Goal: Task Accomplishment & Management: Complete application form

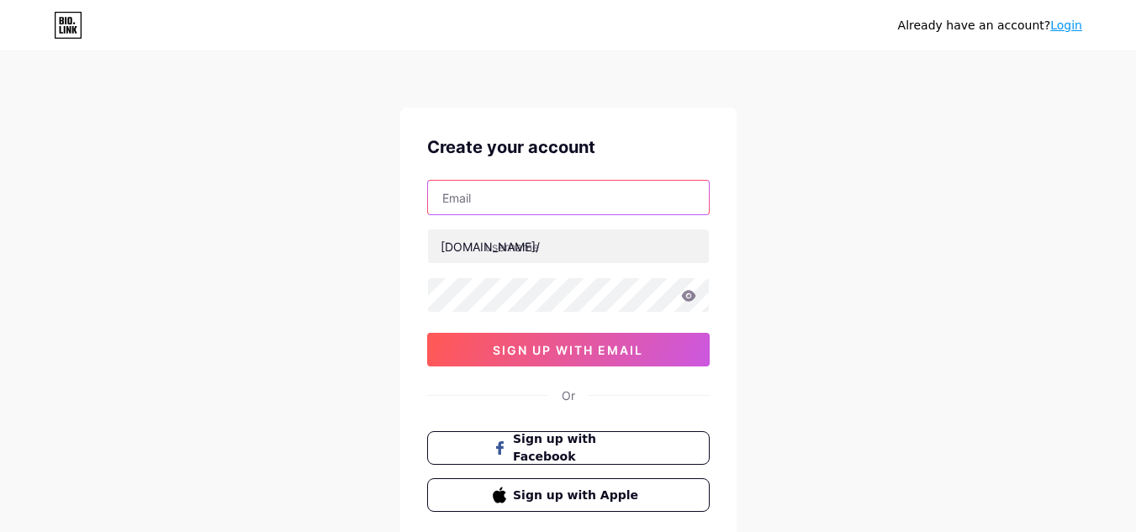
click at [529, 207] on input "text" at bounding box center [568, 198] width 281 height 34
type input "[EMAIL_ADDRESS][DOMAIN_NAME]"
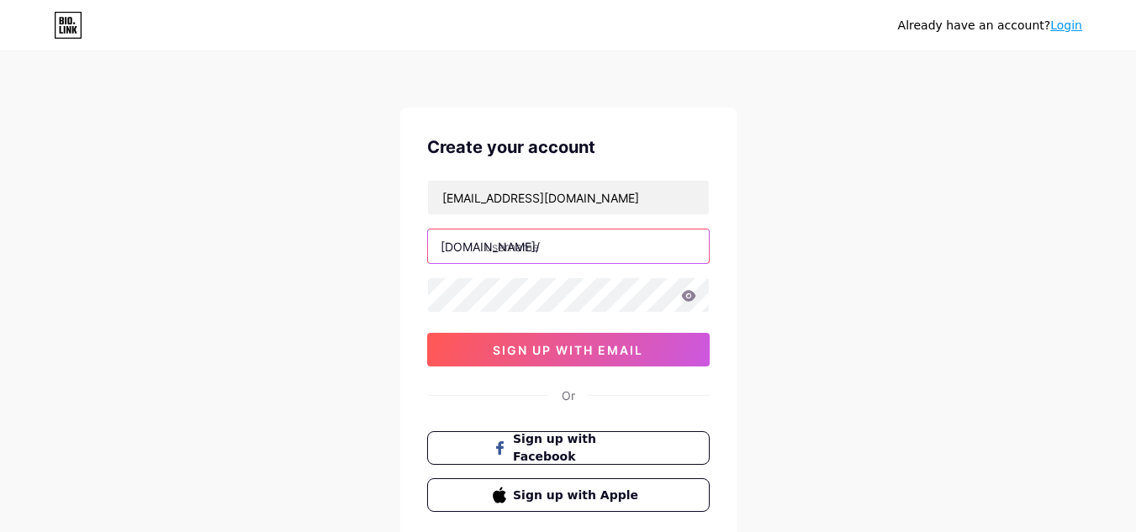
click at [546, 241] on input "text" at bounding box center [568, 246] width 281 height 34
type input "technbuddy"
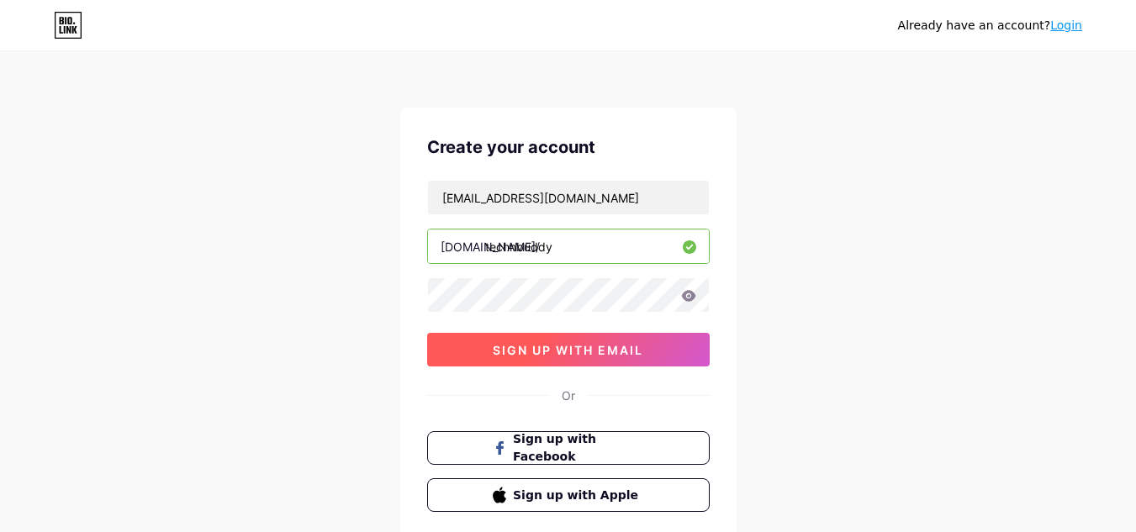
click at [551, 349] on span "sign up with email" at bounding box center [568, 350] width 150 height 14
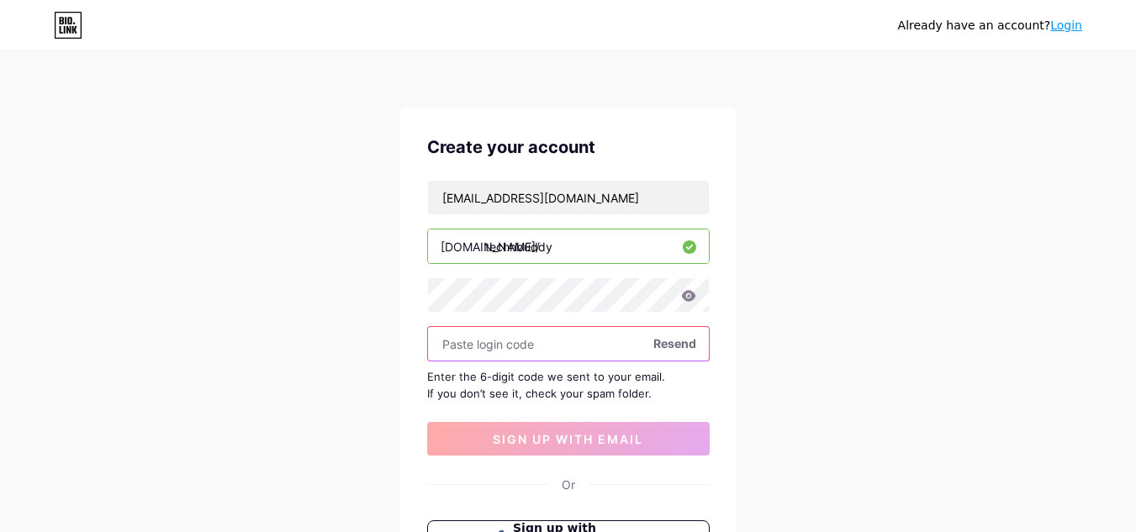
click at [595, 343] on input "text" at bounding box center [568, 344] width 281 height 34
click at [668, 338] on span "Resend" at bounding box center [674, 344] width 43 height 18
click at [546, 345] on input "text" at bounding box center [568, 344] width 281 height 34
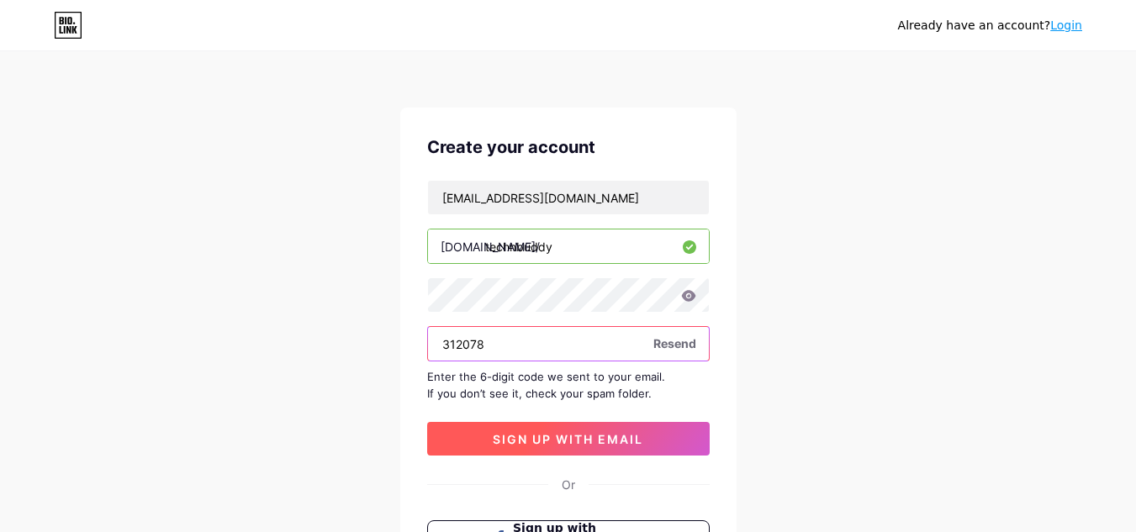
type input "312078"
click at [488, 446] on button "sign up with email" at bounding box center [568, 439] width 282 height 34
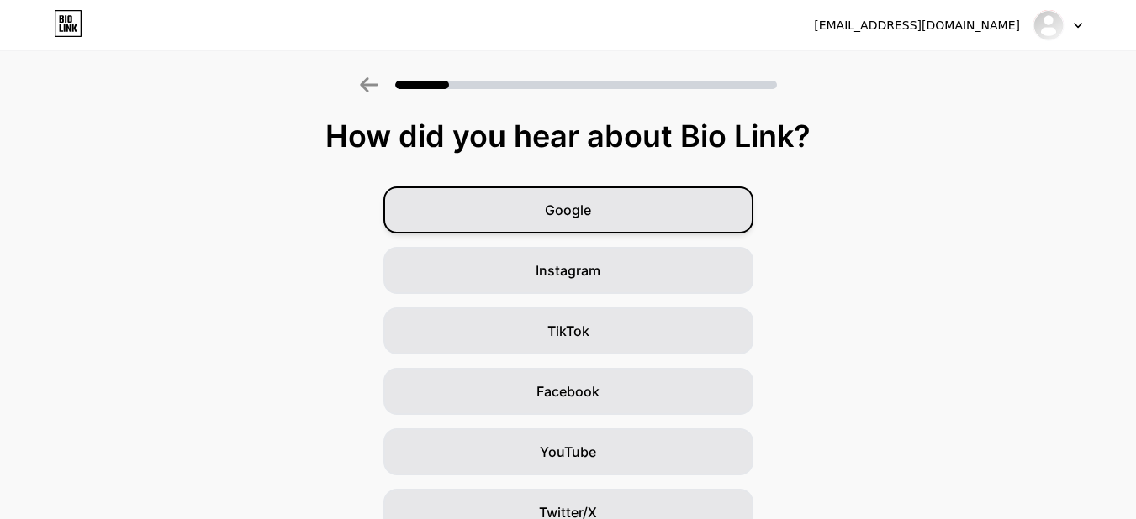
click at [604, 214] on div "Google" at bounding box center [568, 210] width 370 height 47
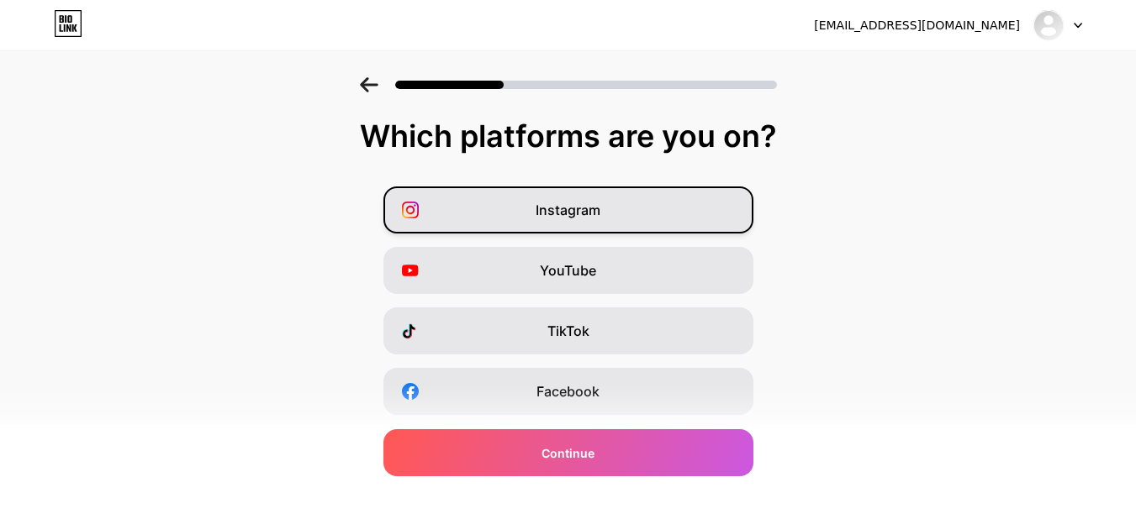
click at [602, 223] on div "Instagram" at bounding box center [568, 210] width 370 height 47
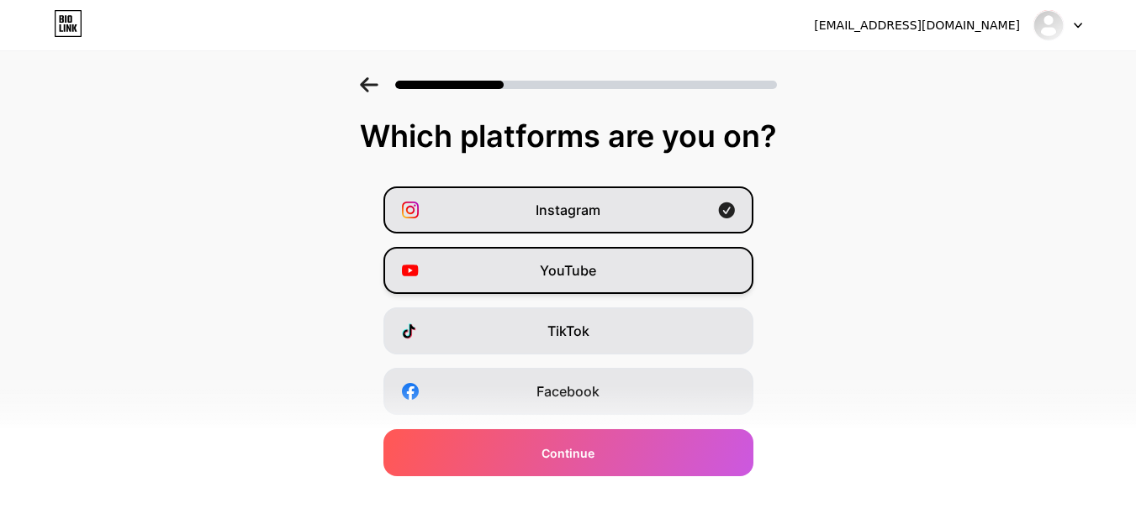
click at [593, 266] on span "YouTube" at bounding box center [568, 271] width 56 height 20
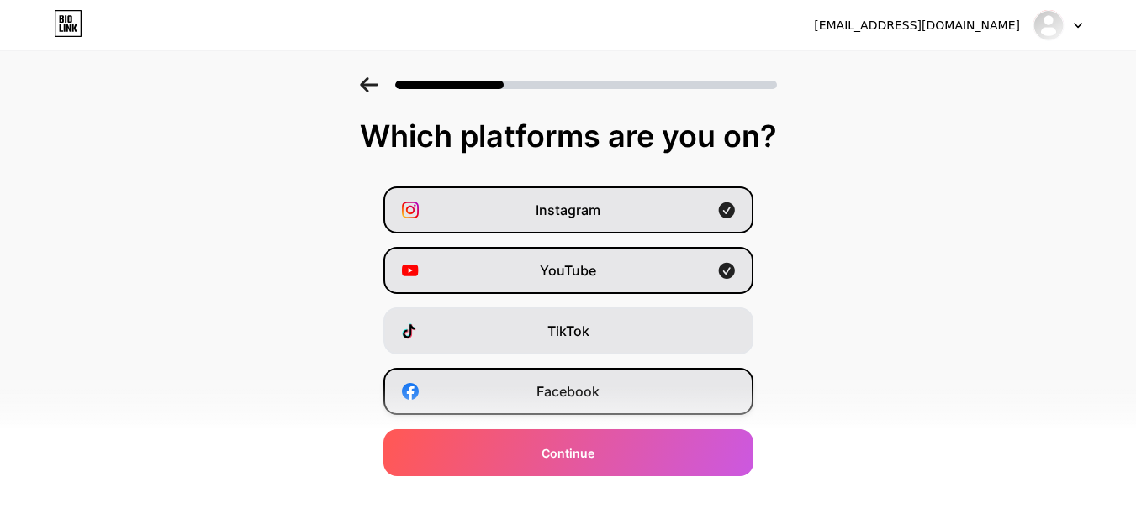
drag, startPoint x: 597, startPoint y: 379, endPoint x: 598, endPoint y: 369, distance: 10.1
click at [597, 376] on div "Facebook" at bounding box center [568, 391] width 370 height 47
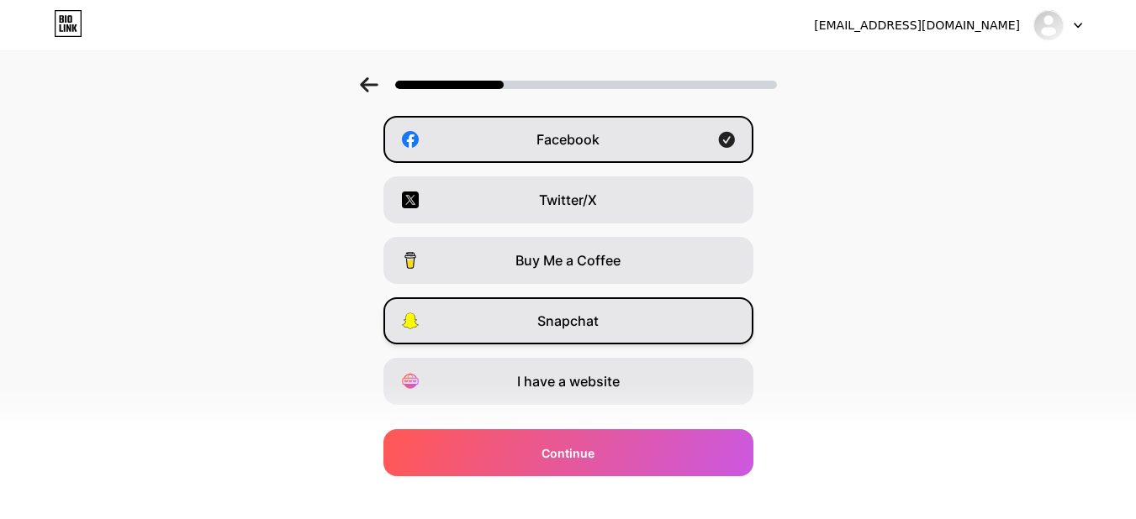
scroll to position [289, 0]
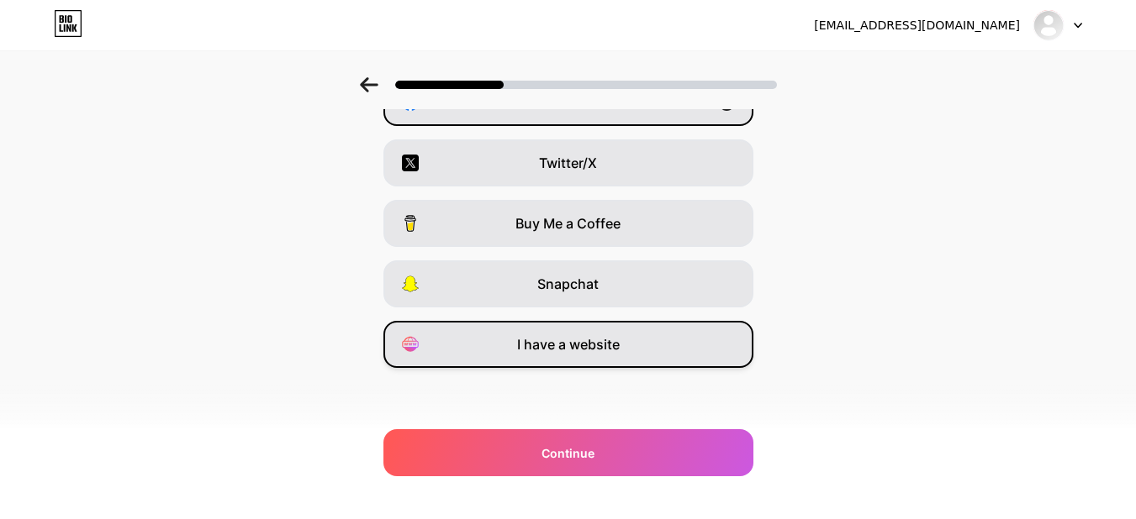
click at [613, 335] on span "I have a website" at bounding box center [568, 345] width 103 height 20
drag, startPoint x: 605, startPoint y: 451, endPoint x: 666, endPoint y: 378, distance: 94.3
click at [606, 446] on div "Continue" at bounding box center [568, 453] width 370 height 47
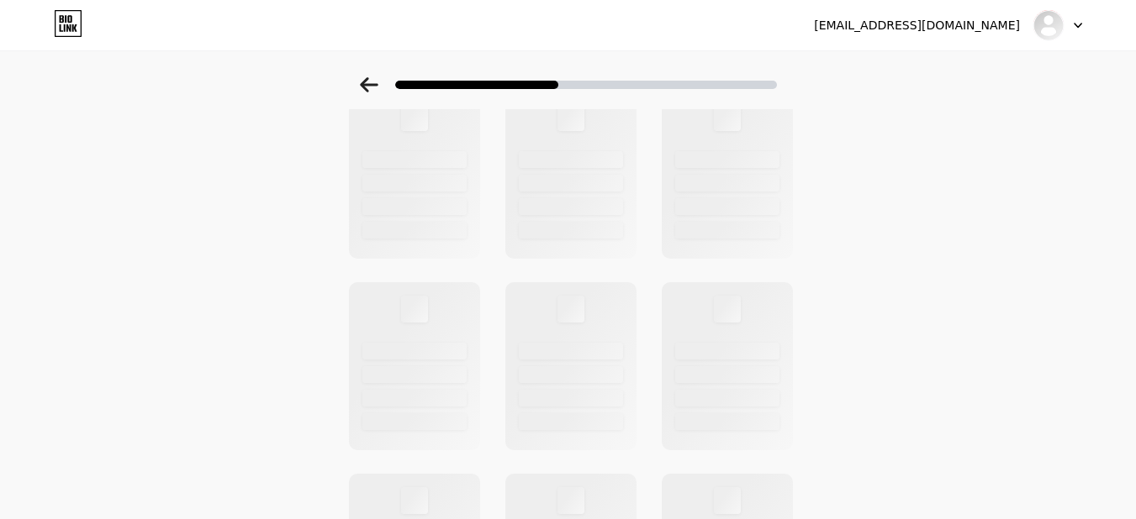
scroll to position [0, 0]
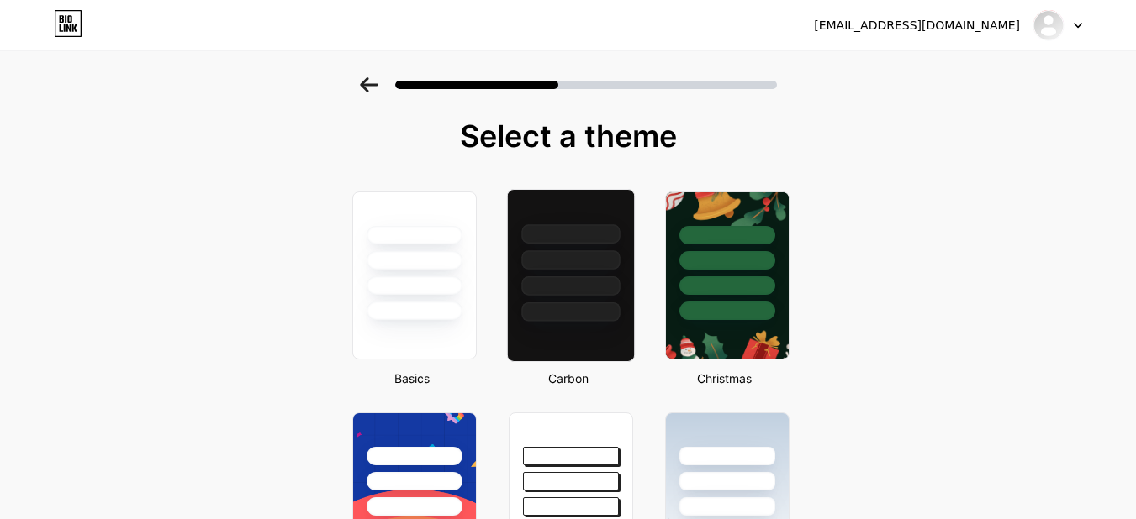
click at [593, 285] on div at bounding box center [570, 286] width 98 height 19
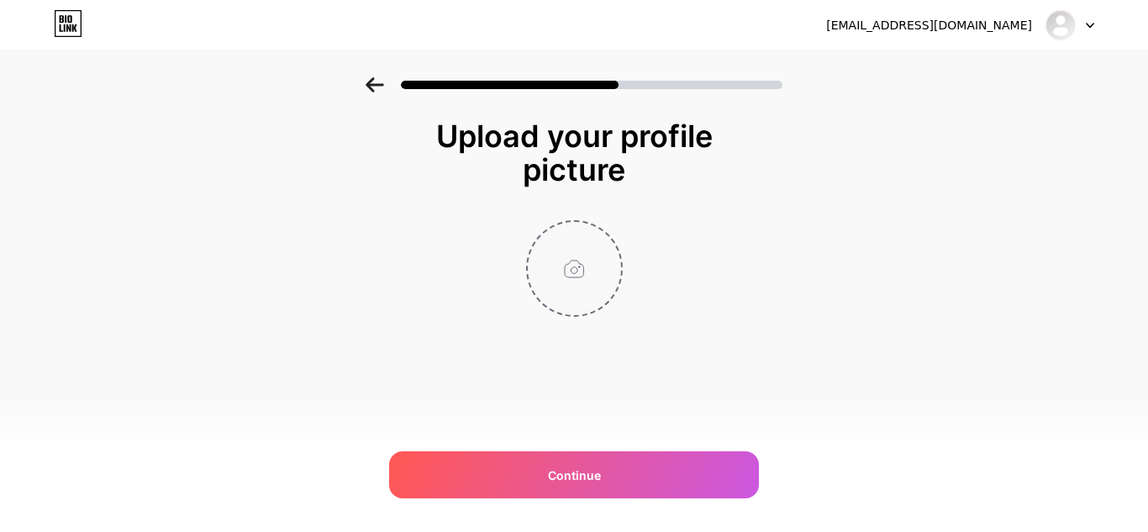
click at [588, 275] on input "file" at bounding box center [574, 268] width 93 height 93
type input "C:\fakepath\400x400 linkdin.png"
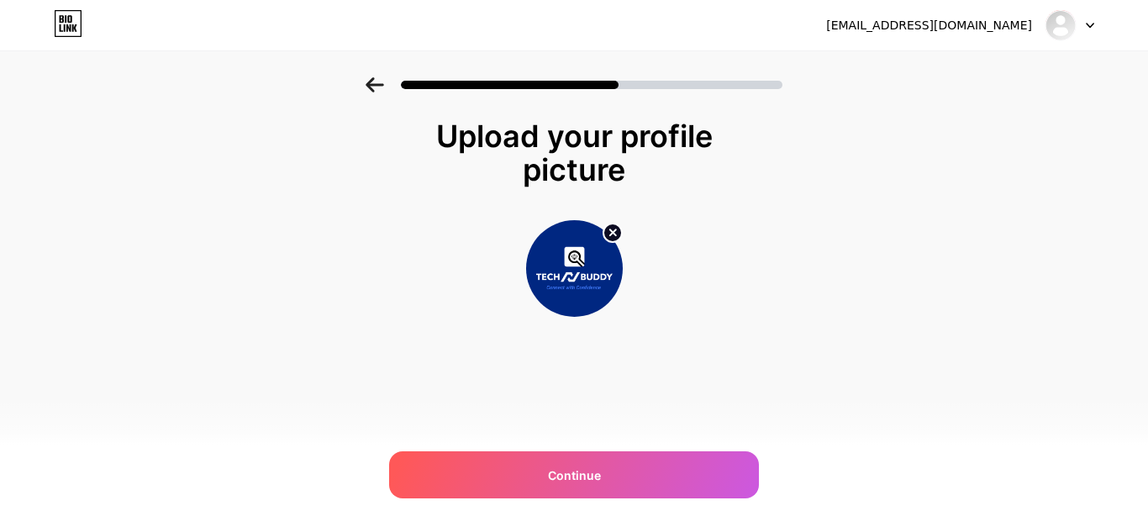
drag, startPoint x: 550, startPoint y: 468, endPoint x: 691, endPoint y: 322, distance: 203.3
click at [554, 461] on div "Continue" at bounding box center [574, 474] width 370 height 47
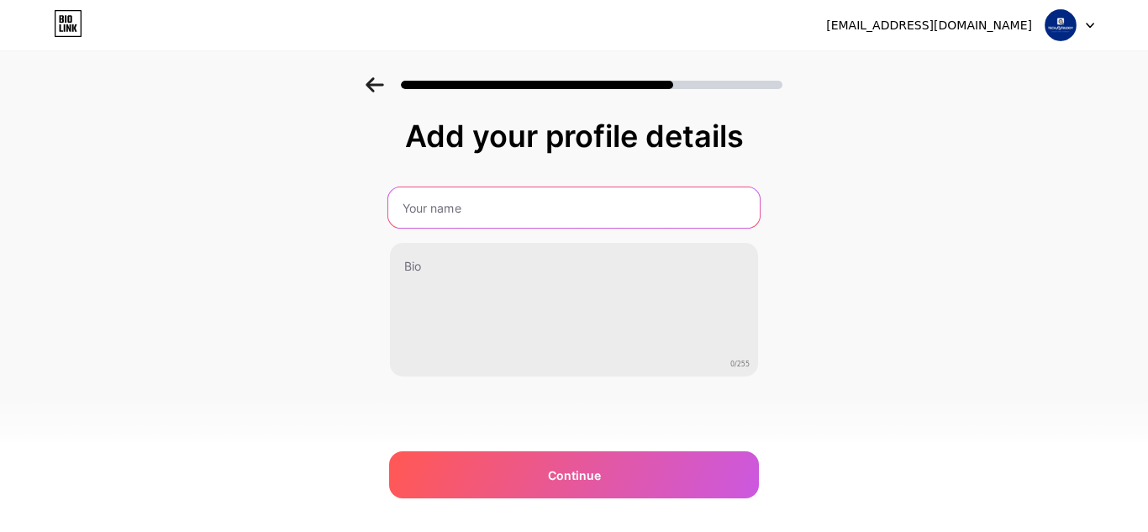
click at [468, 209] on input "text" at bounding box center [574, 207] width 372 height 40
type input "techNbuddy"
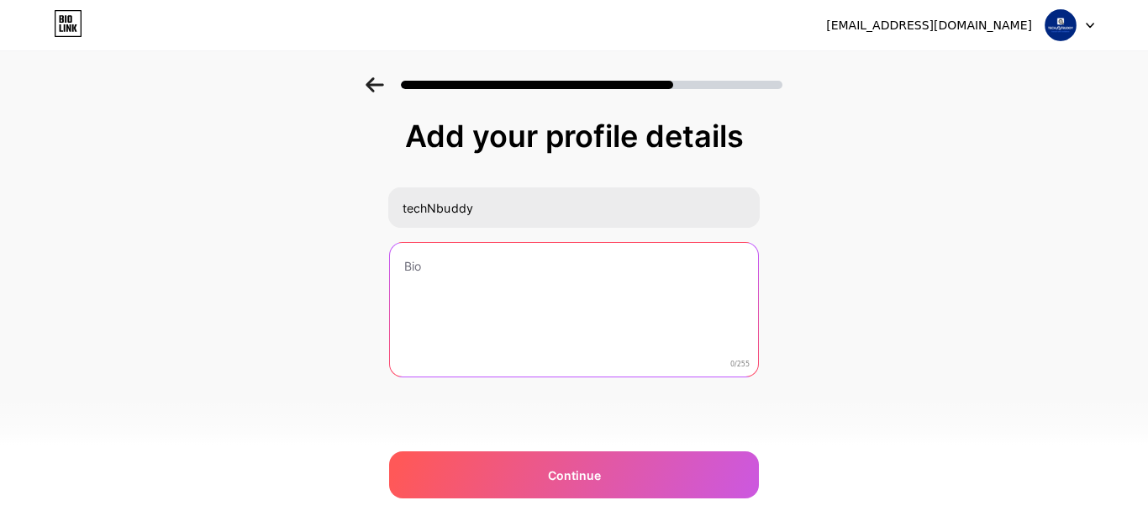
click at [458, 261] on textarea at bounding box center [574, 310] width 368 height 135
paste textarea "techNbuddy is a smart networking platform that helps you connect with mentors, …"
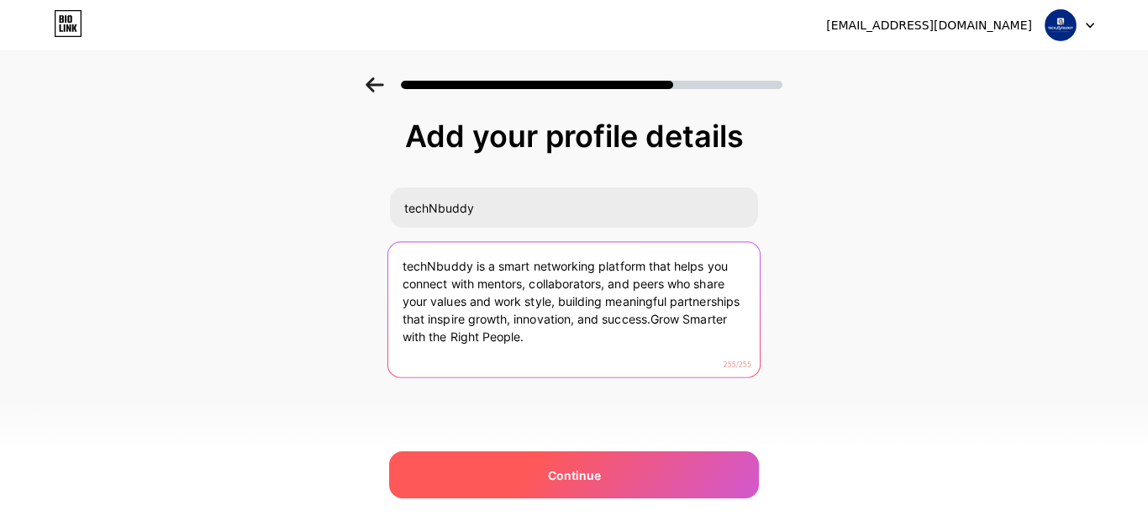
type textarea "techNbuddy is a smart networking platform that helps you connect with mentors, …"
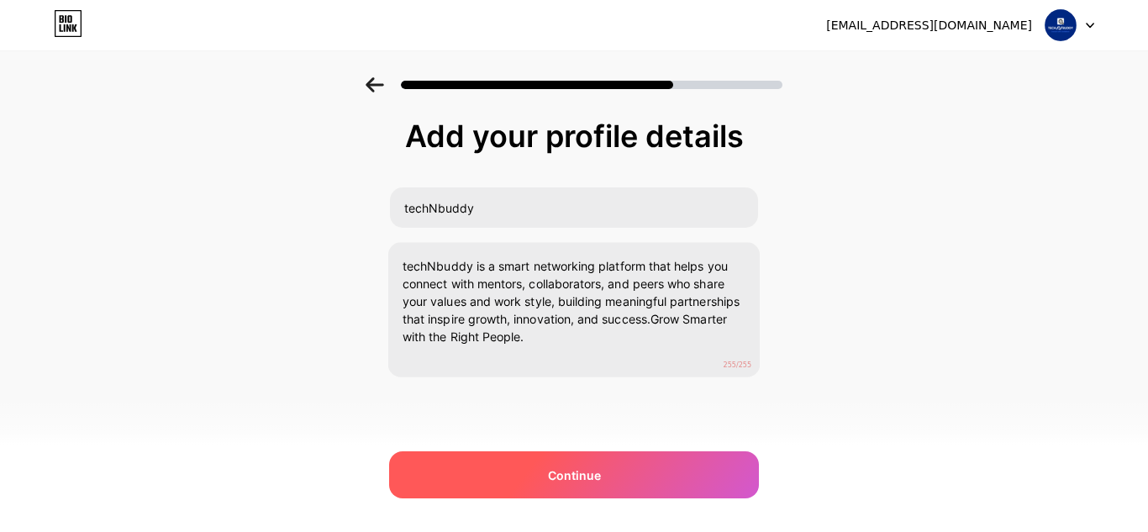
click at [609, 477] on div "Continue" at bounding box center [574, 474] width 370 height 47
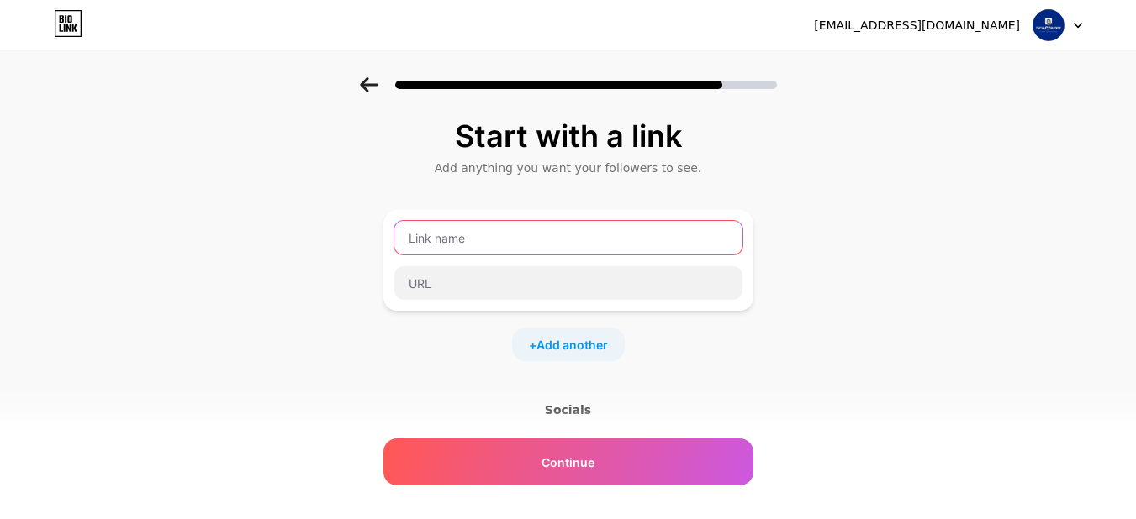
click at [501, 238] on input "text" at bounding box center [568, 238] width 348 height 34
type input "w"
type input "Website"
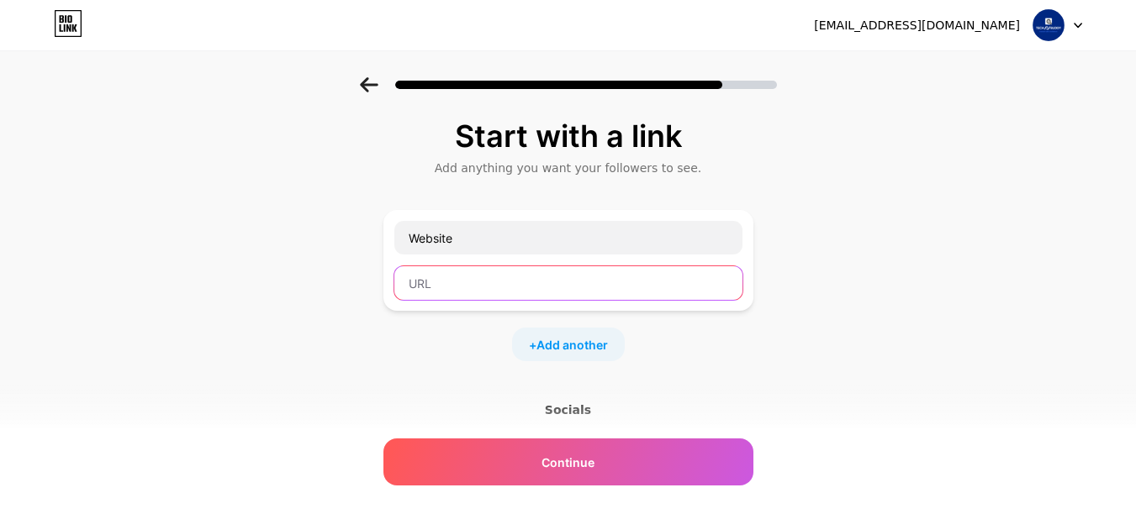
click at [493, 286] on input "text" at bounding box center [568, 283] width 348 height 34
paste input "https://technbuddy.com/"
type input "https://technbuddy.com/"
click at [704, 365] on div "Start with a link Add anything you want your followers to see. Website https://…" at bounding box center [568, 351] width 370 height 465
click at [596, 341] on span "Add another" at bounding box center [571, 345] width 71 height 18
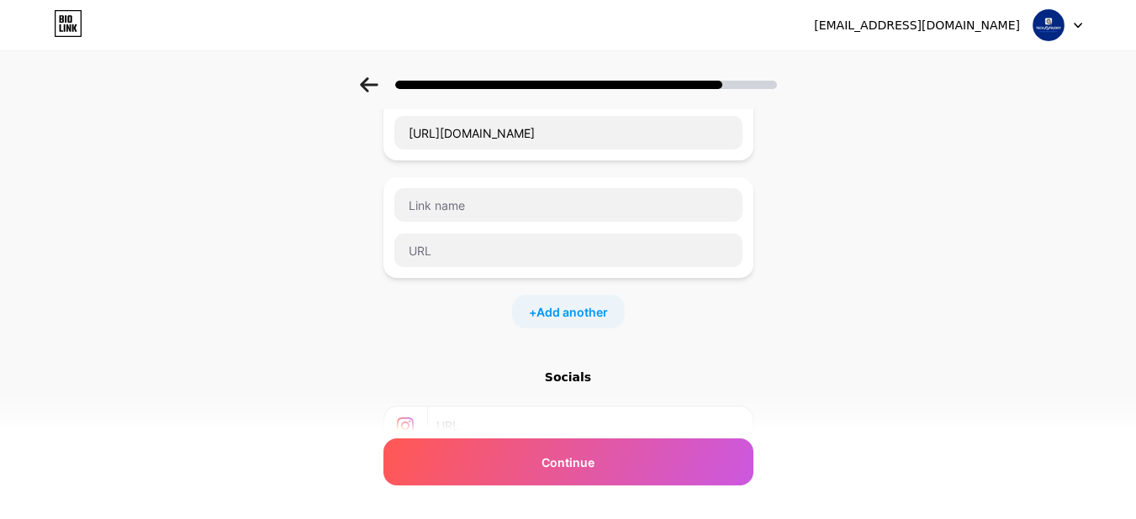
scroll to position [168, 0]
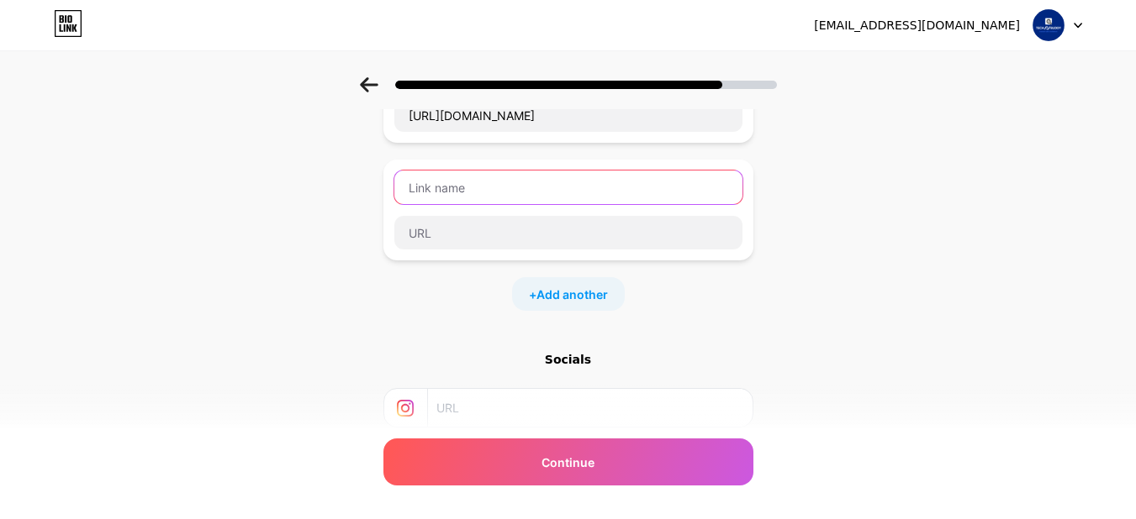
click at [493, 203] on input "text" at bounding box center [568, 188] width 348 height 34
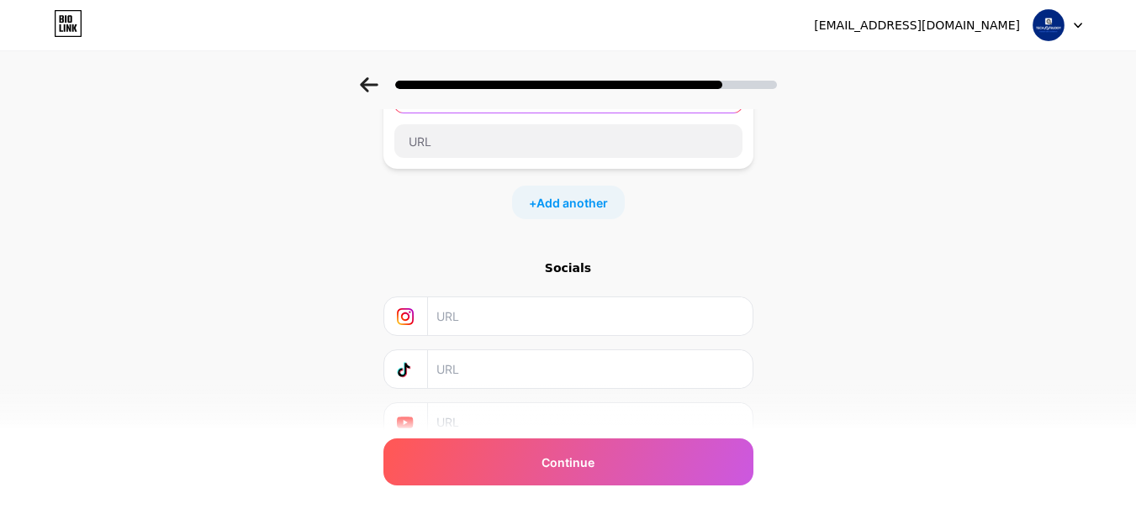
scroll to position [166, 0]
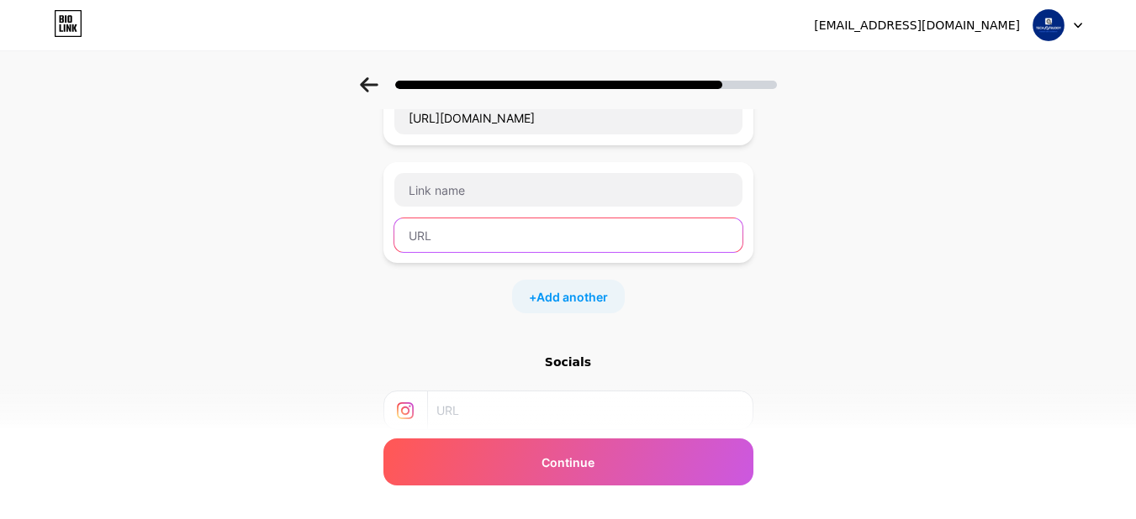
click at [472, 237] on input "text" at bounding box center [568, 236] width 348 height 34
paste input "https://www.linkedin.com/company/technbuddy-official/"
drag, startPoint x: 488, startPoint y: 236, endPoint x: 530, endPoint y: 234, distance: 42.9
click at [500, 235] on input "https://www.linkedin.com/company/technbuddy-official/" at bounding box center [568, 236] width 348 height 34
drag, startPoint x: 528, startPoint y: 235, endPoint x: 493, endPoint y: 235, distance: 34.5
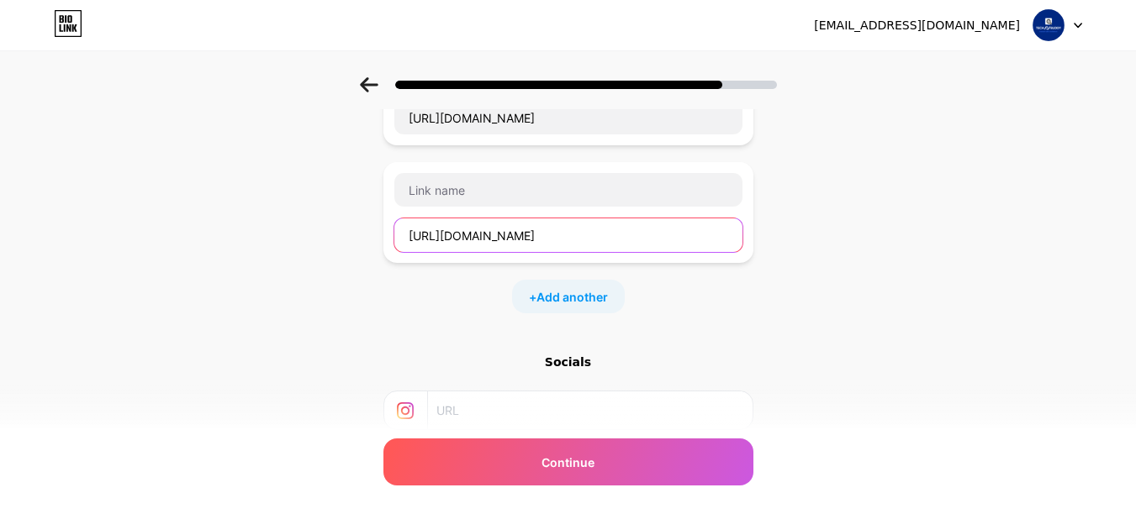
click at [493, 235] on input "https://www.linkedin.com/company/technbuddy-official/" at bounding box center [568, 236] width 348 height 34
type input "https://www.linkedin.com/company/technbuddy-official/"
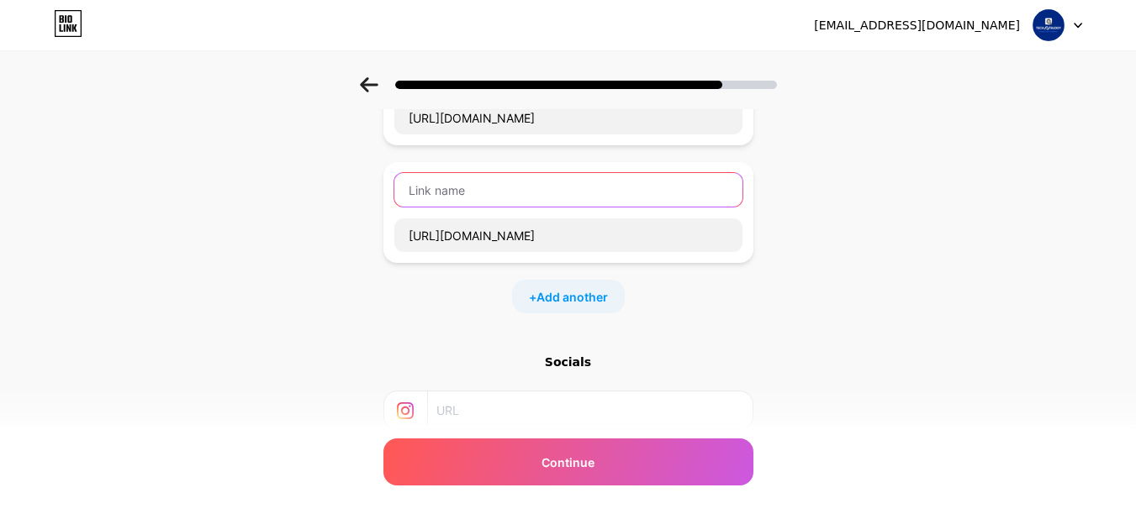
click at [474, 182] on input "text" at bounding box center [568, 190] width 348 height 34
paste input "nkedin"
click at [418, 187] on input "nkedin" at bounding box center [568, 190] width 348 height 34
type input "Linkedin"
click at [931, 278] on div "Start with a link Add anything you want your followers to see. Website https://…" at bounding box center [568, 266] width 1136 height 709
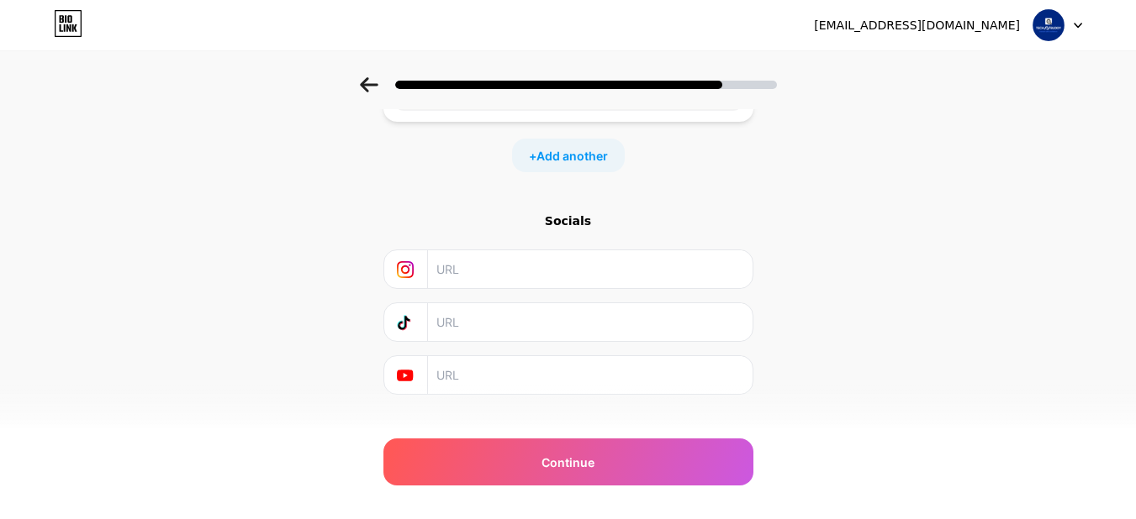
scroll to position [334, 0]
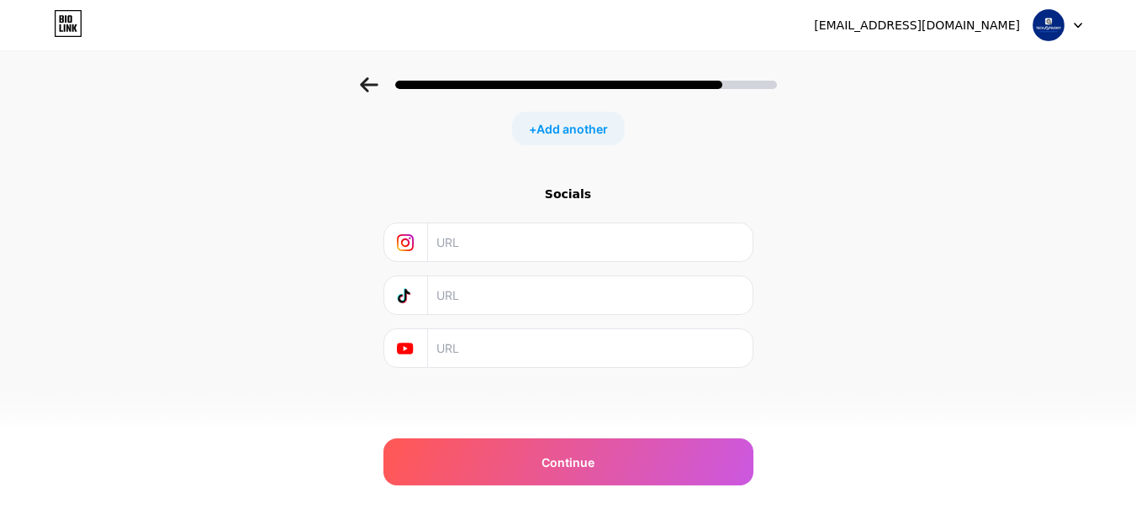
click at [528, 237] on input "text" at bounding box center [588, 243] width 305 height 38
paste input "https://www.instagram.com/technbuddy/"
type input "https://www.instagram.com/technbuddy/"
click at [506, 352] on input "text" at bounding box center [588, 349] width 305 height 38
paste input "https://www.youtube.com/@techNbuddy-official/shorts"
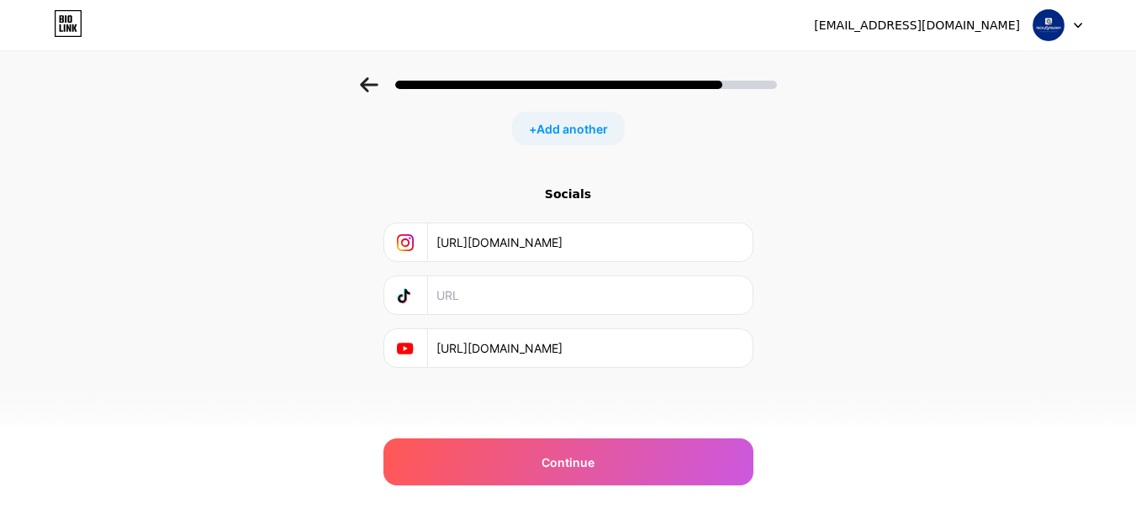
scroll to position [250, 0]
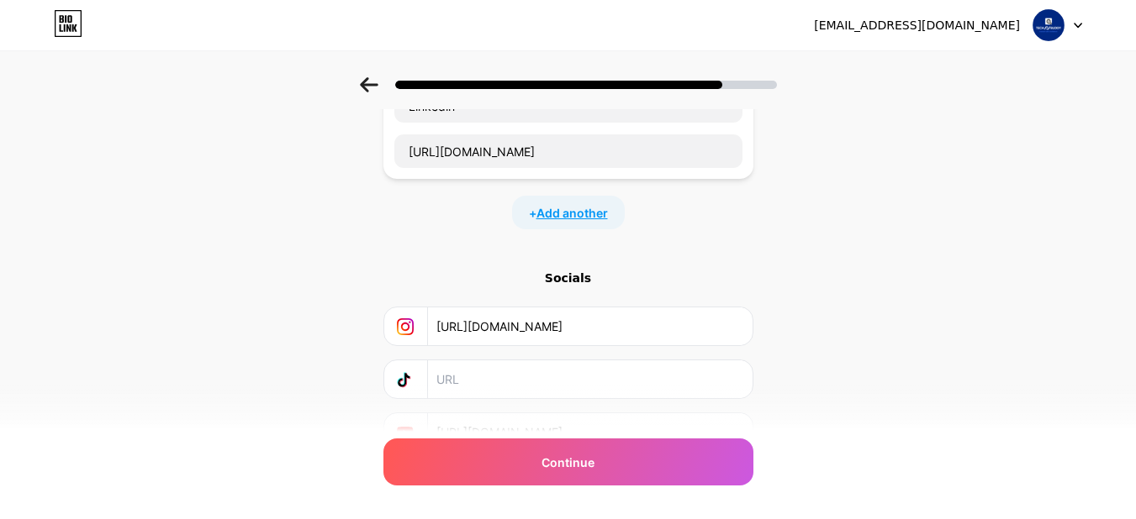
type input "https://www.youtube.com/@techNbuddy-official/shorts"
click at [562, 216] on span "Add another" at bounding box center [571, 213] width 71 height 18
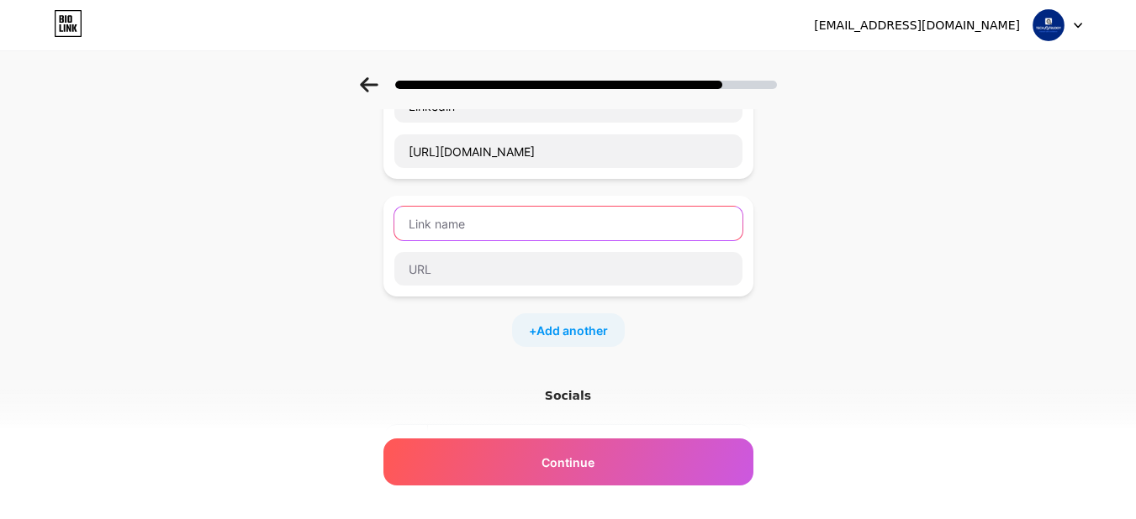
click at [524, 225] on input "text" at bounding box center [568, 224] width 348 height 34
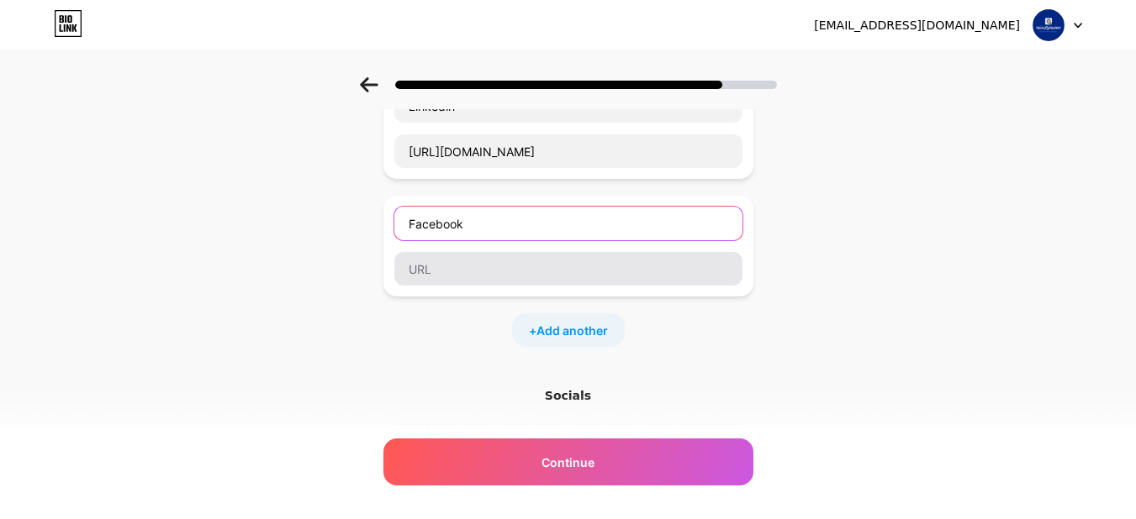
type input "Facebook"
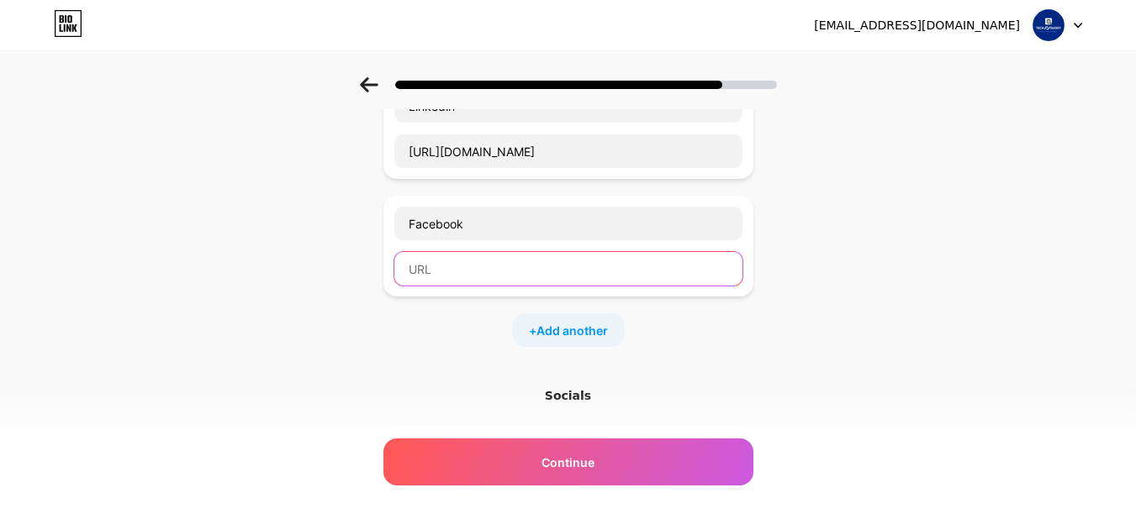
click at [493, 272] on input "text" at bounding box center [568, 269] width 348 height 34
paste input "https://www.facebook.com/technbuddyofficial"
type input "https://www.facebook.com/technbuddyofficial"
click at [804, 318] on div "Start with a link Add anything you want your followers to see. Website https://…" at bounding box center [568, 241] width 1136 height 826
click at [584, 342] on div "+ Add another" at bounding box center [568, 331] width 113 height 34
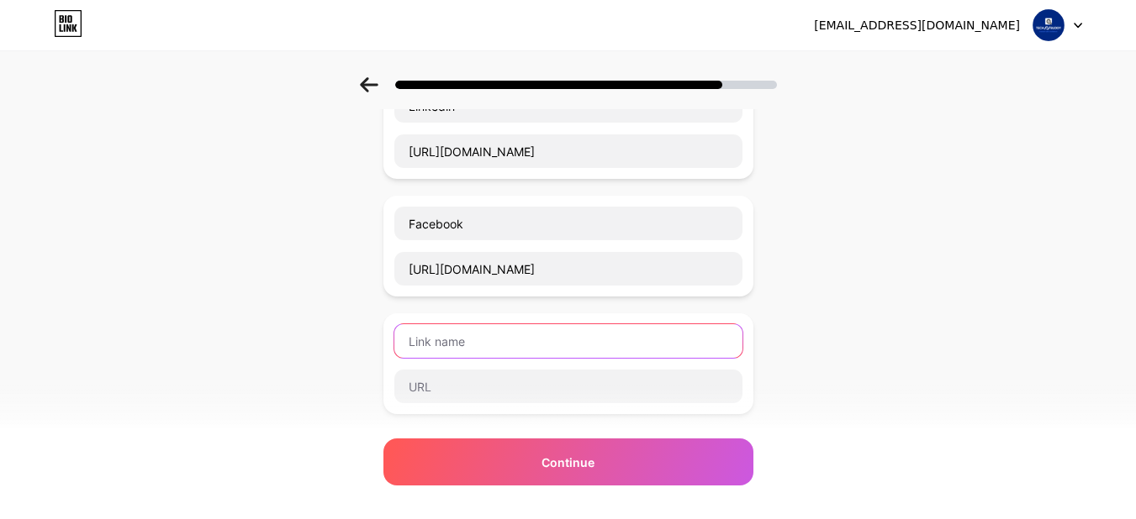
click at [556, 341] on input "text" at bounding box center [568, 341] width 348 height 34
type input "Google Maps"
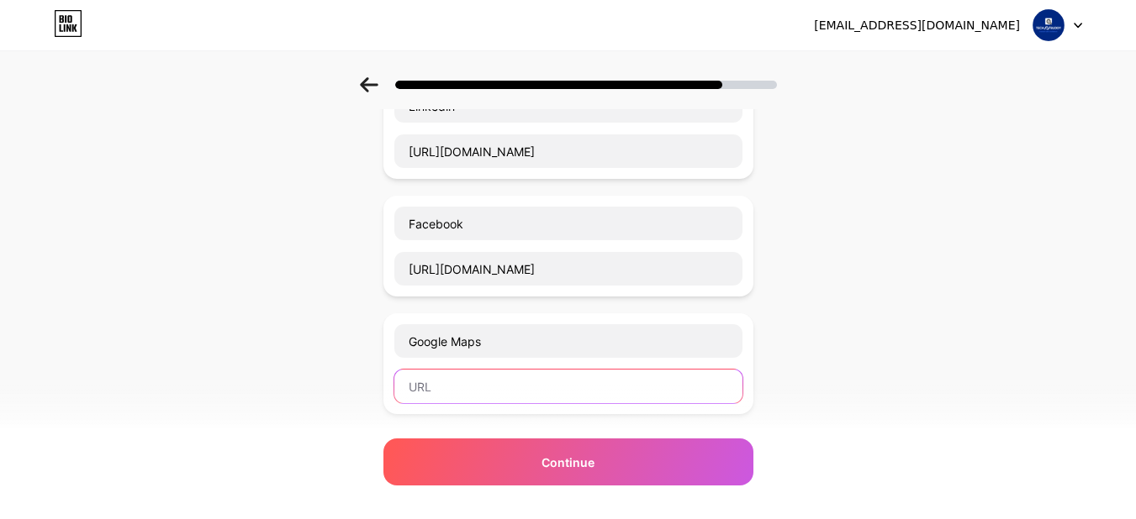
click at [519, 388] on input "text" at bounding box center [568, 387] width 348 height 34
paste input "https://maps.app.goo.gl/xFQrxM4PqMrsLALB9"
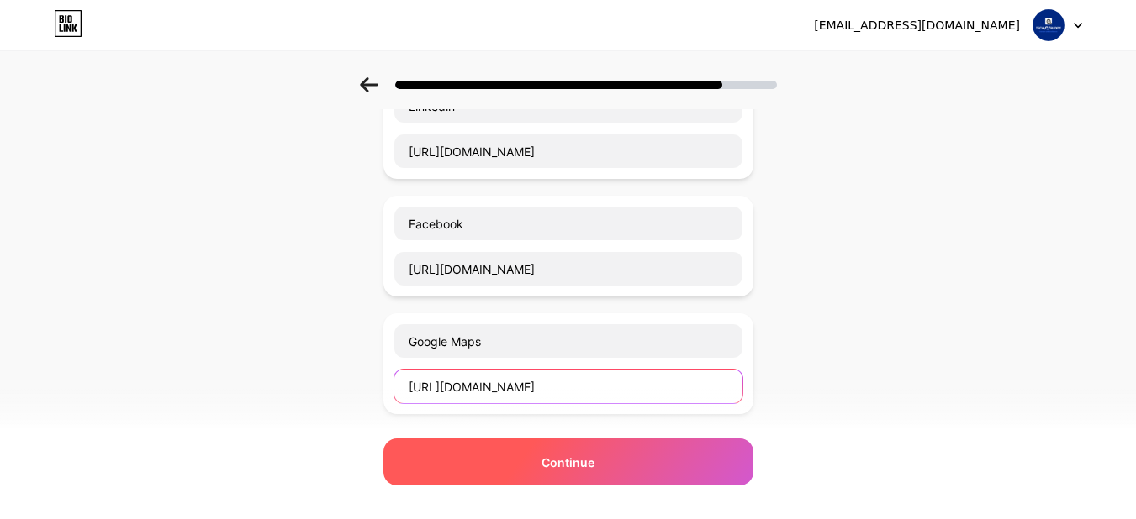
type input "https://maps.app.goo.gl/xFQrxM4PqMrsLALB9"
click at [557, 455] on span "Continue" at bounding box center [567, 463] width 53 height 18
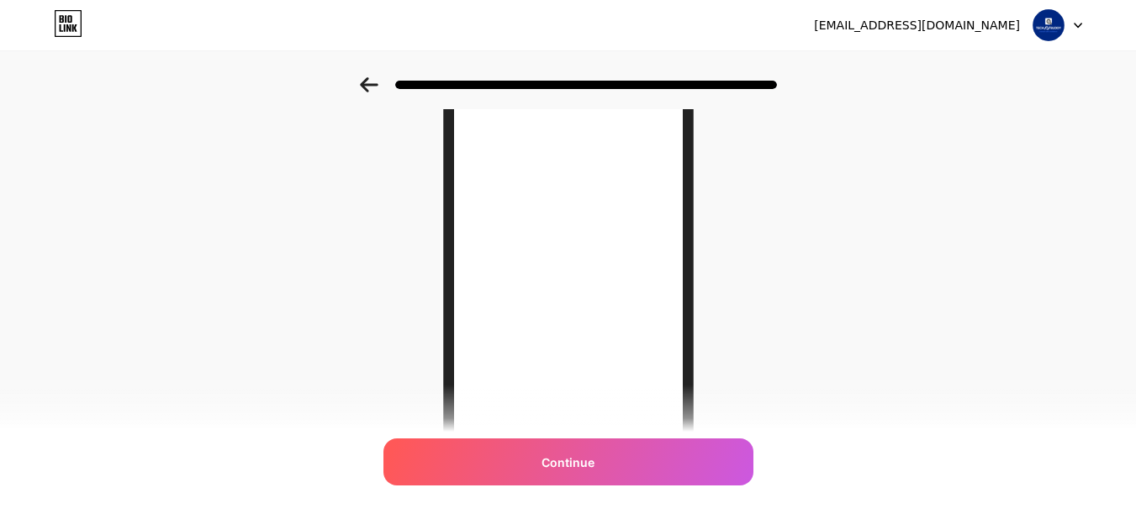
scroll to position [325, 0]
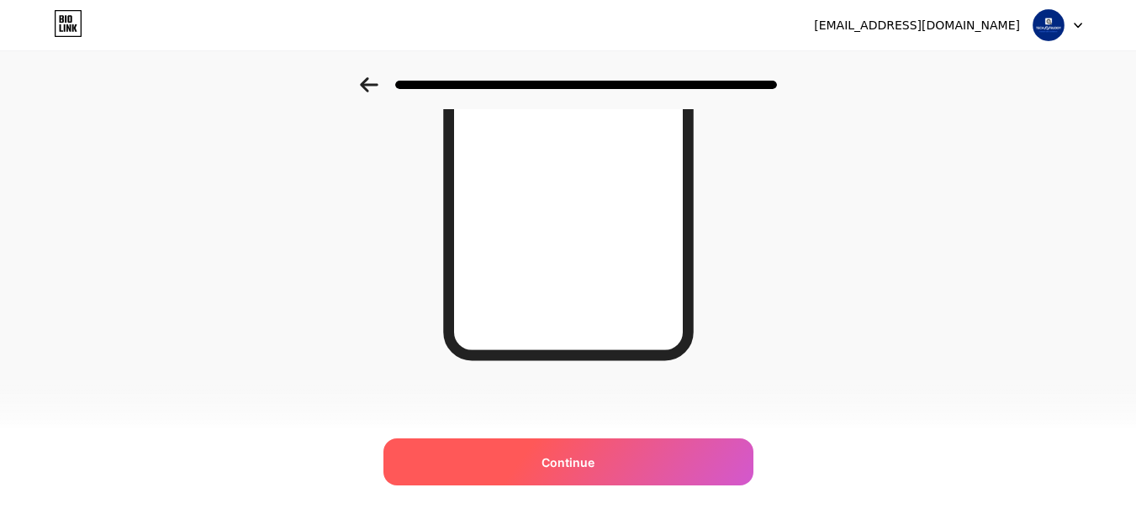
click at [593, 467] on span "Continue" at bounding box center [567, 463] width 53 height 18
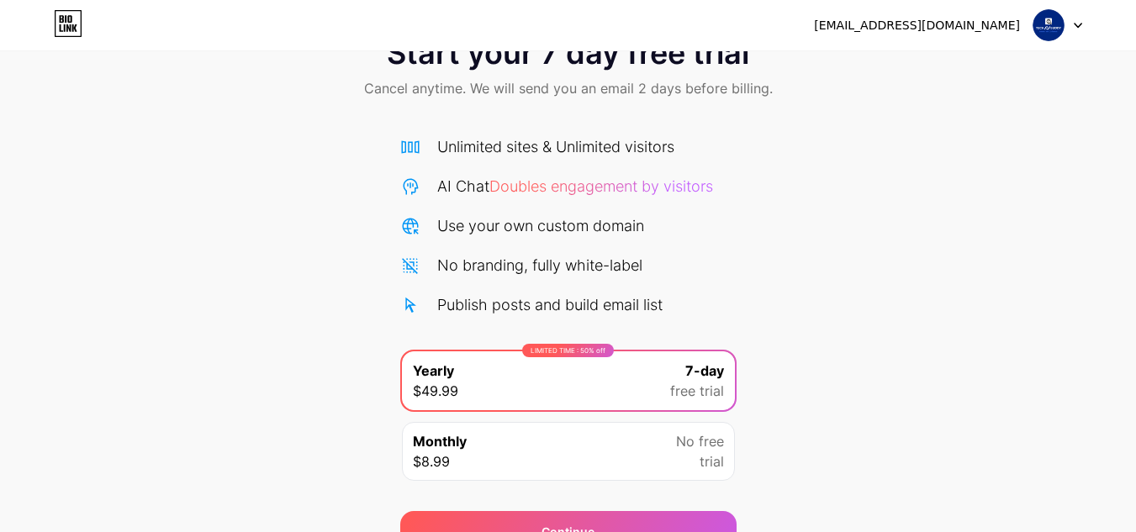
scroll to position [145, 0]
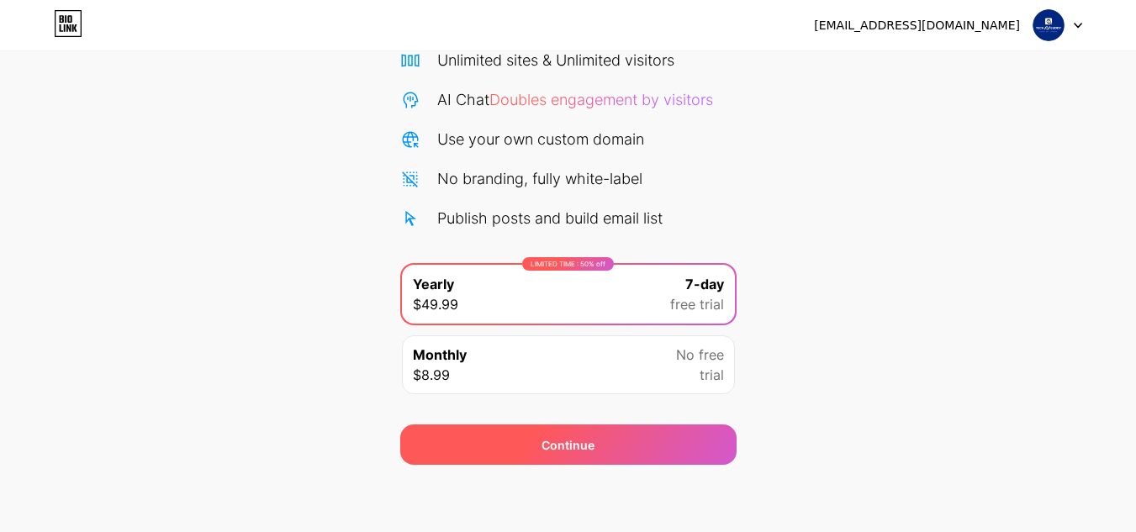
click at [587, 437] on div "Continue" at bounding box center [567, 445] width 53 height 18
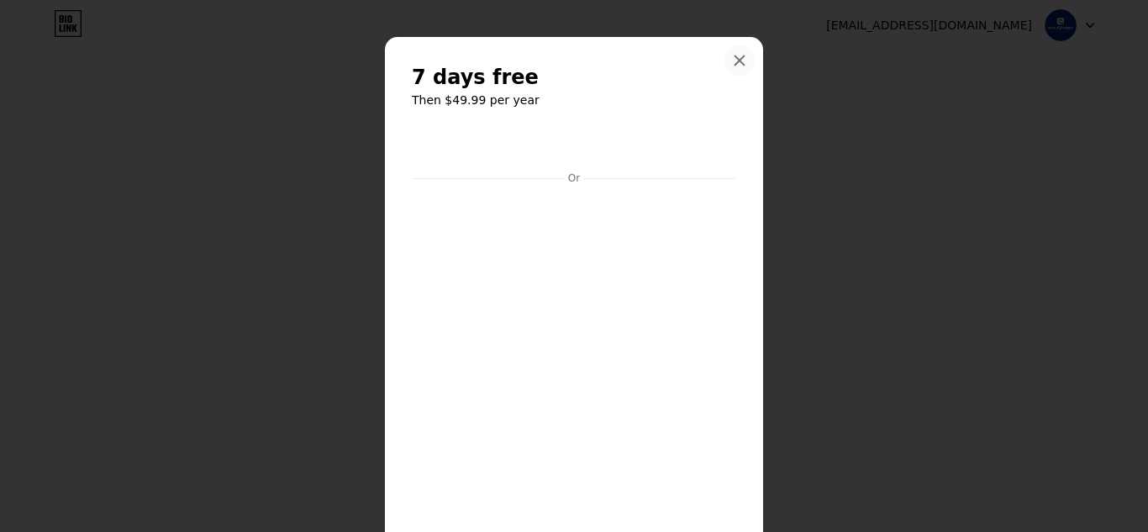
click at [736, 60] on icon at bounding box center [740, 60] width 9 height 9
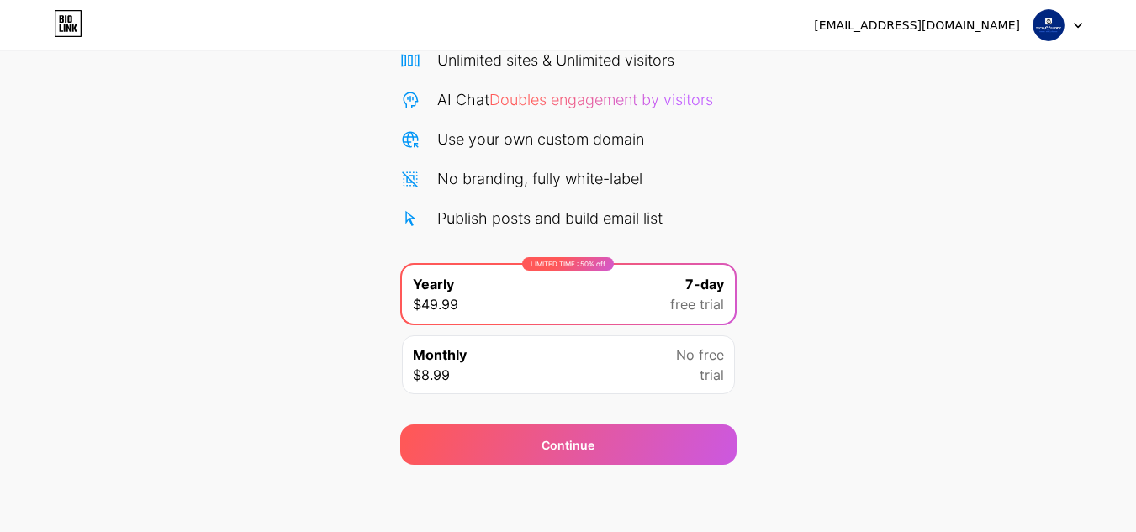
click at [1049, 28] on img at bounding box center [1048, 25] width 32 height 32
click at [927, 203] on div "Start your 7 day free trial Cancel anytime. We will send you an email 2 days be…" at bounding box center [568, 199] width 1136 height 532
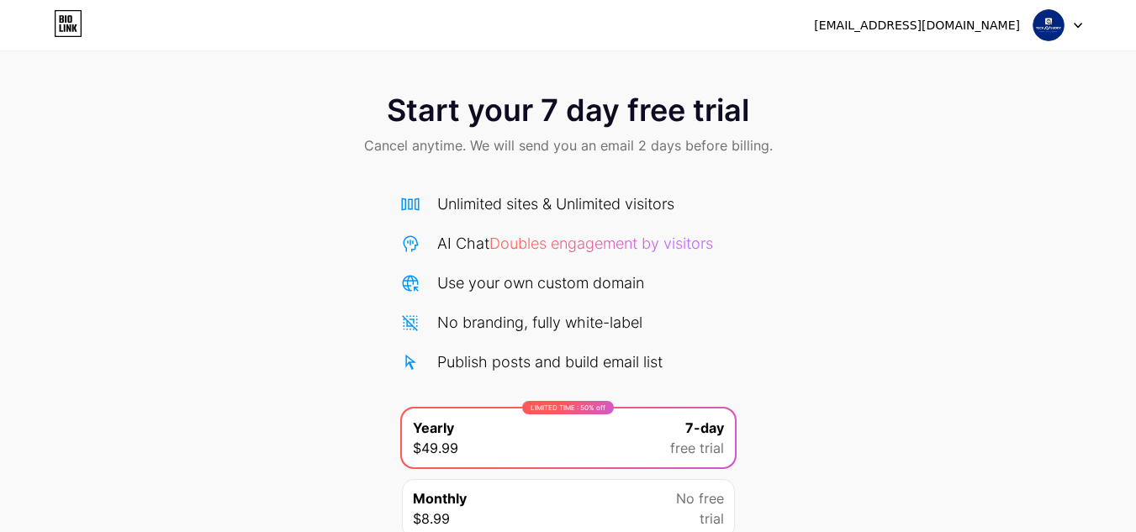
scroll to position [0, 0]
click at [1052, 35] on img at bounding box center [1048, 25] width 32 height 32
click at [931, 29] on div "[EMAIL_ADDRESS][DOMAIN_NAME]" at bounding box center [917, 26] width 206 height 18
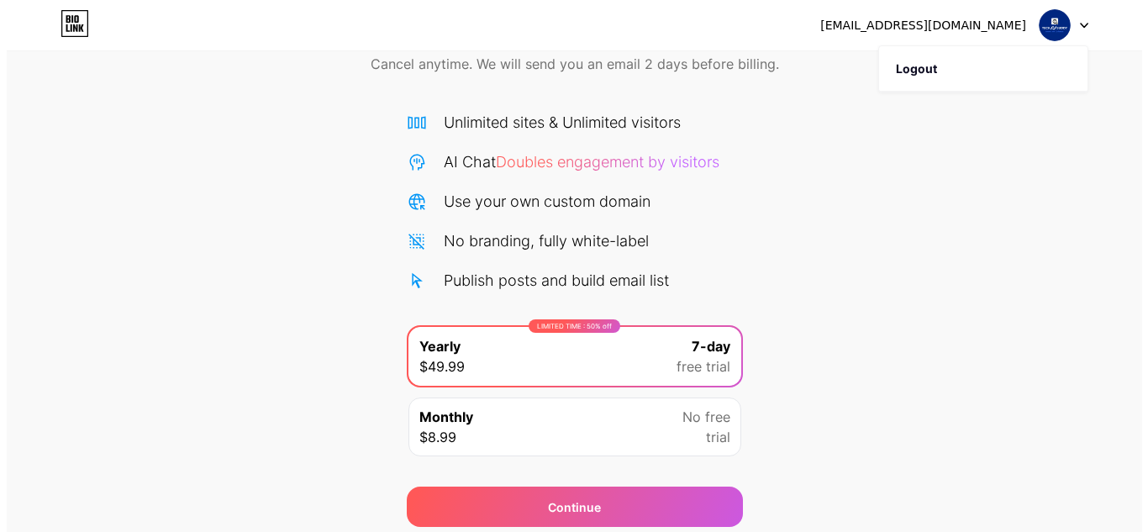
scroll to position [145, 0]
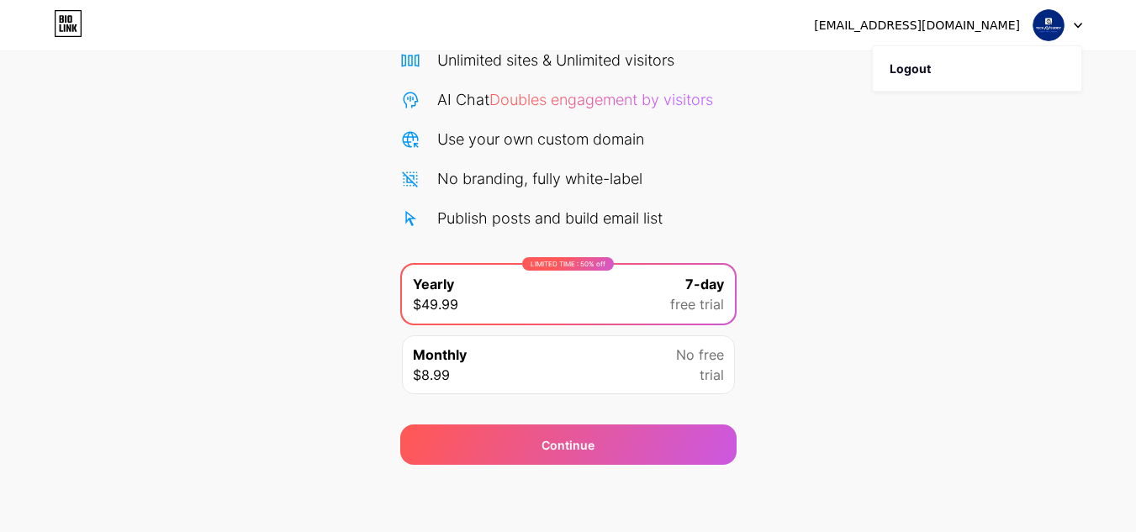
click at [711, 356] on span "No free" at bounding box center [700, 355] width 48 height 20
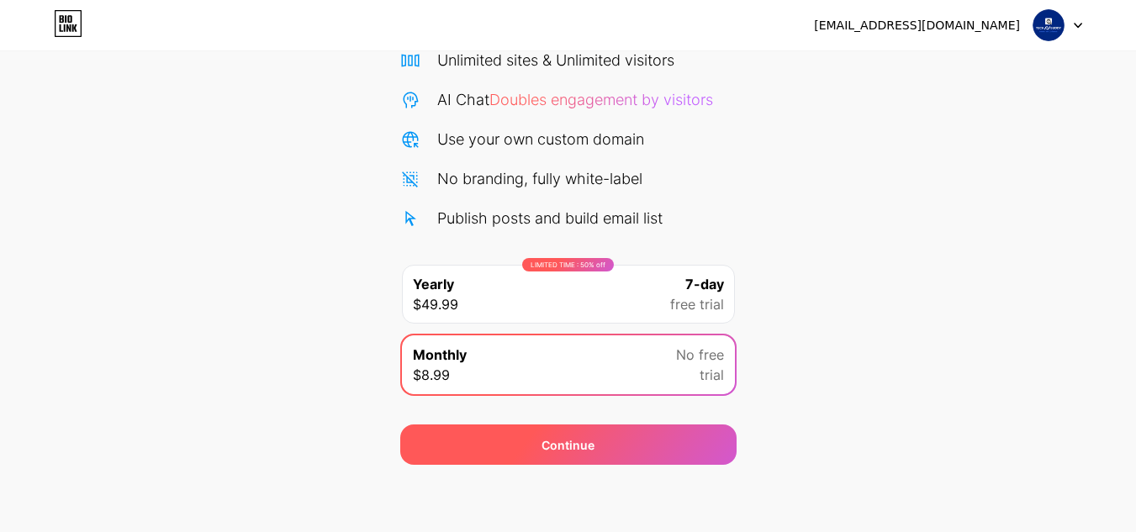
drag, startPoint x: 589, startPoint y: 460, endPoint x: 594, endPoint y: 452, distance: 9.1
click at [588, 460] on div "Continue" at bounding box center [568, 444] width 336 height 40
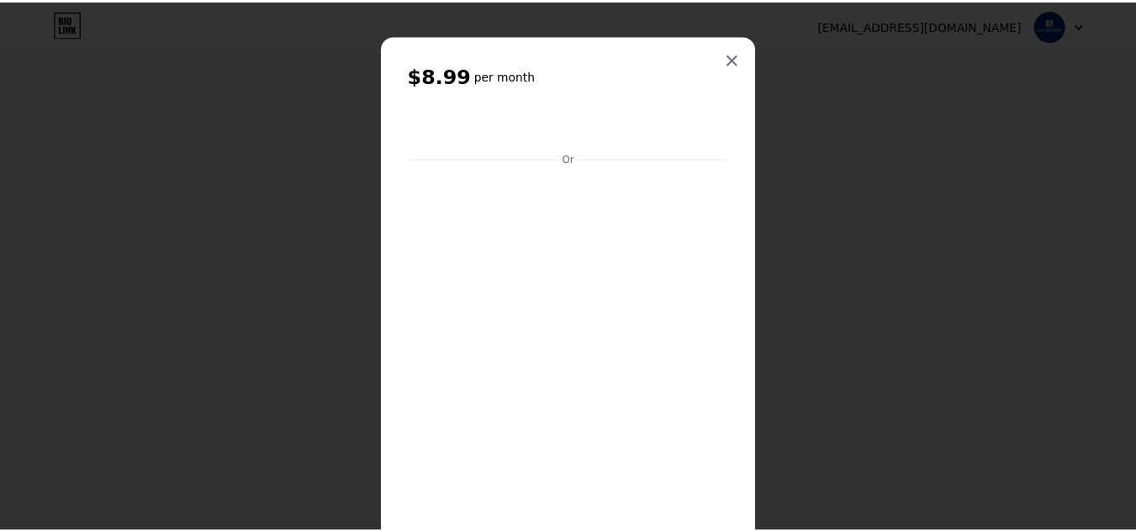
scroll to position [0, 0]
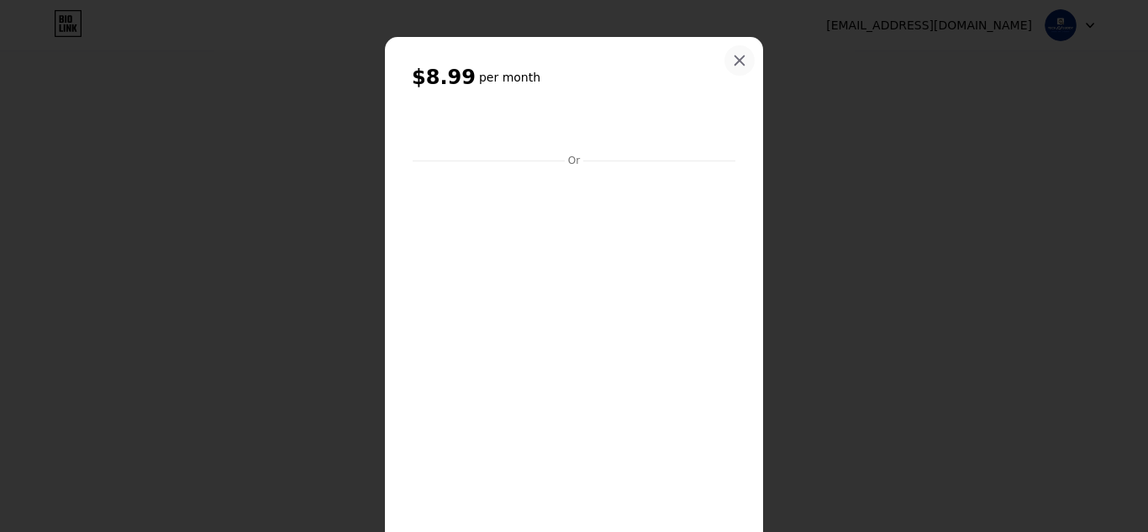
click at [740, 58] on icon at bounding box center [739, 60] width 13 height 13
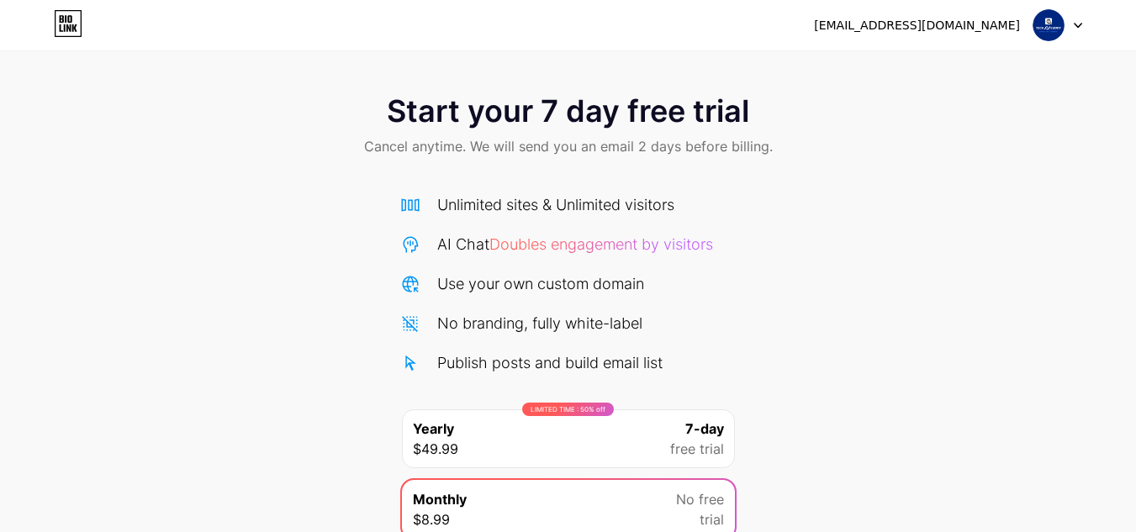
click at [62, 22] on icon at bounding box center [62, 19] width 4 height 8
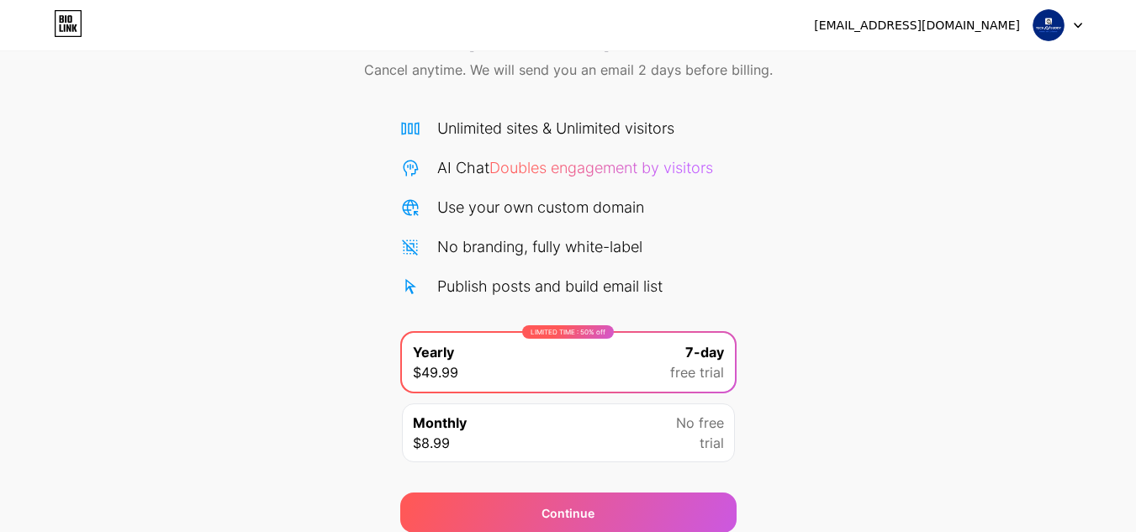
scroll to position [145, 0]
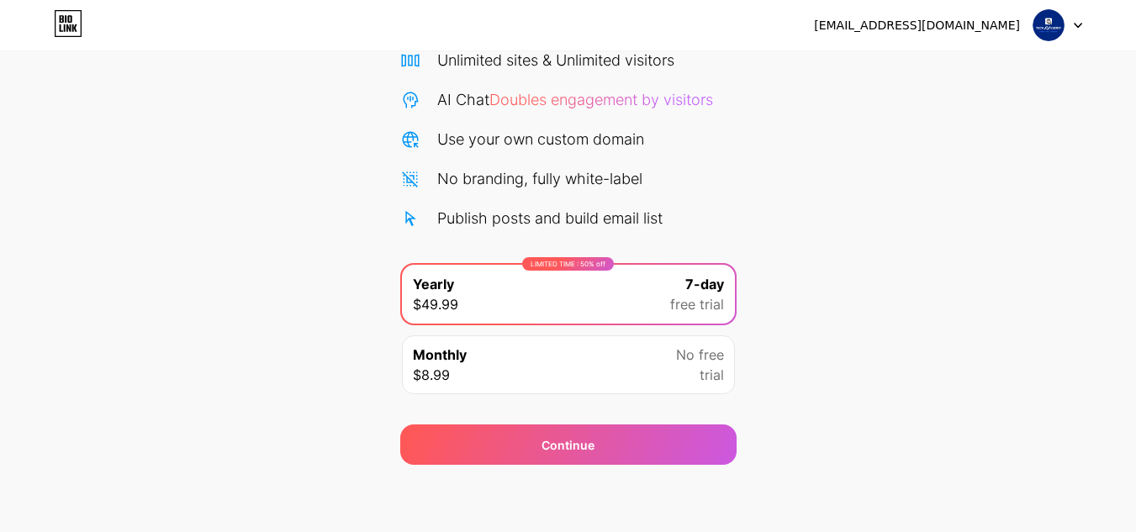
click at [1045, 25] on img at bounding box center [1048, 25] width 32 height 32
click at [1041, 26] on img at bounding box center [1048, 25] width 32 height 32
click at [1071, 23] on div at bounding box center [1057, 25] width 49 height 30
click at [1075, 23] on icon at bounding box center [1077, 26] width 8 height 6
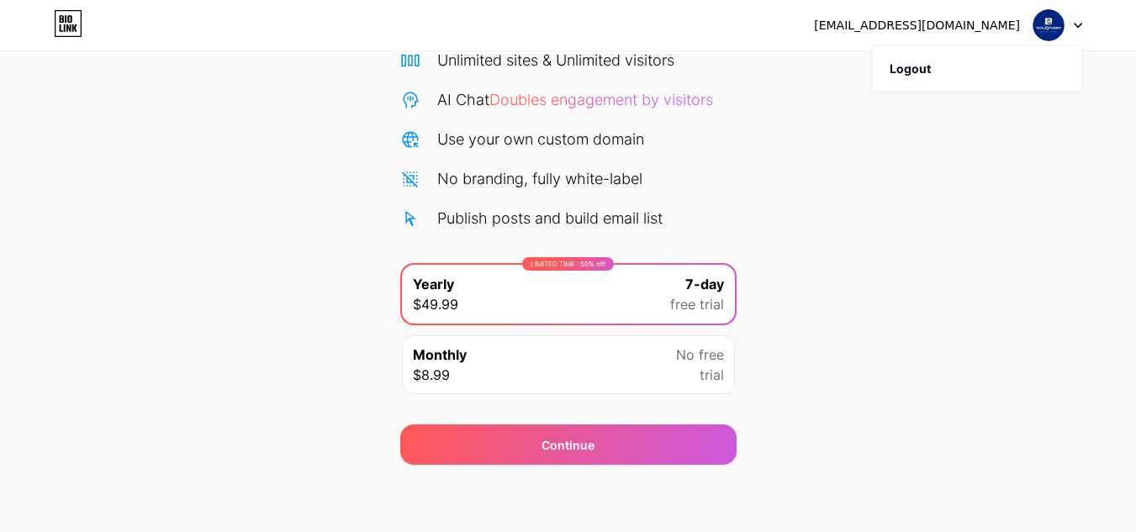
drag, startPoint x: 1025, startPoint y: 287, endPoint x: 1015, endPoint y: 283, distance: 10.6
click at [1021, 286] on div "Start your 7 day free trial Cancel anytime. We will send you an email 2 days be…" at bounding box center [568, 199] width 1136 height 532
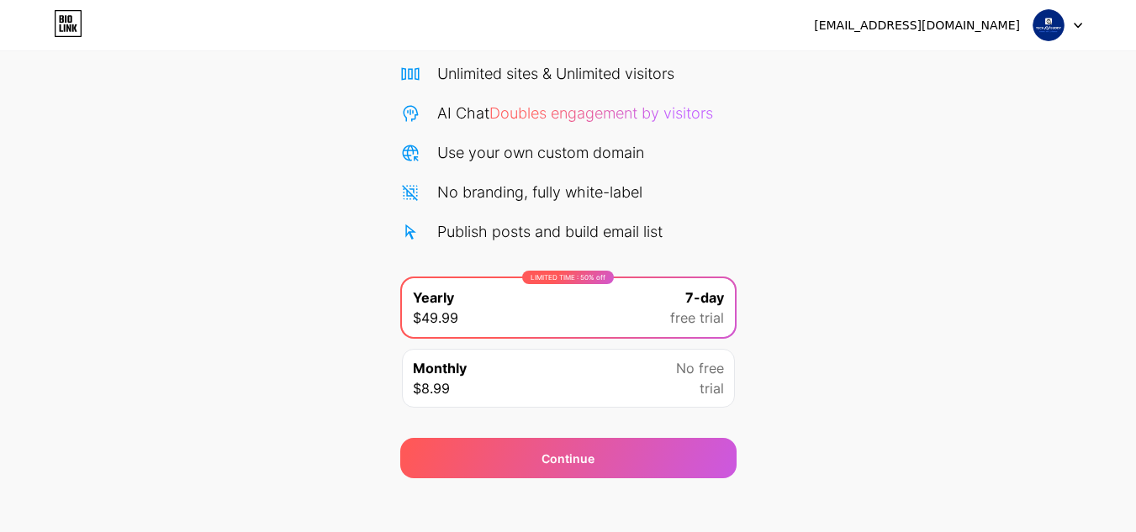
scroll to position [145, 0]
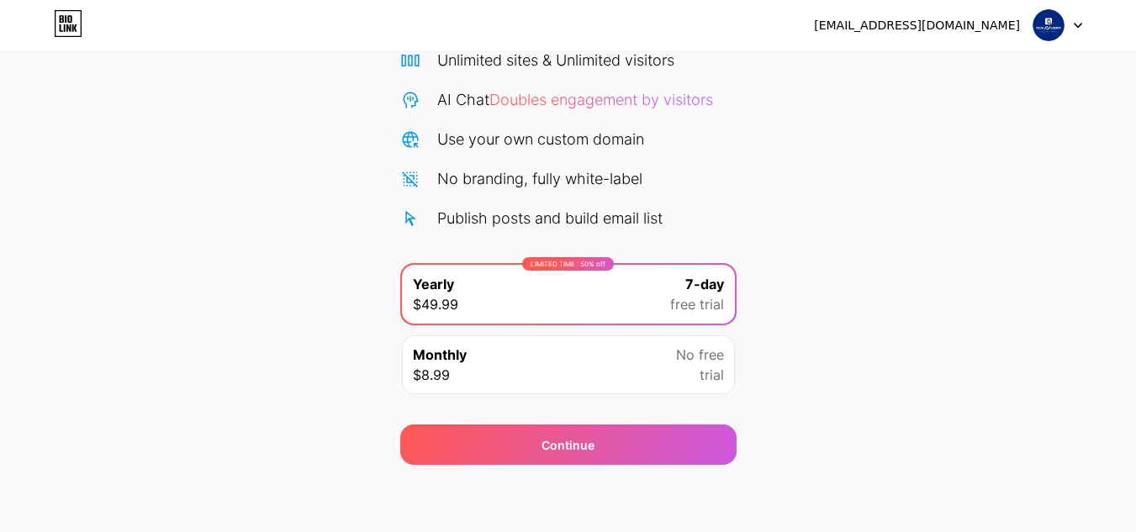
click at [717, 362] on span "No free" at bounding box center [700, 355] width 48 height 20
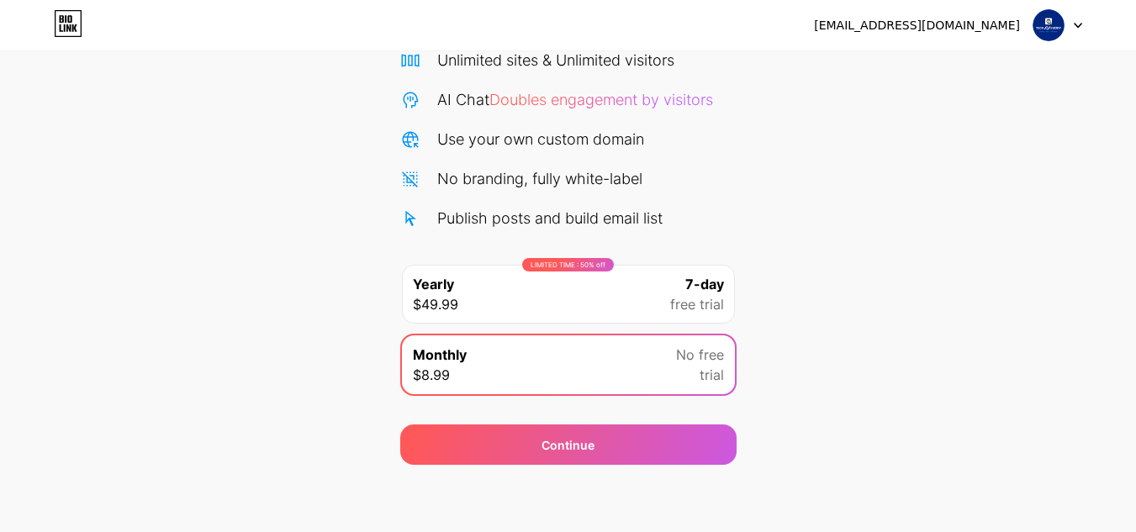
click at [708, 351] on span "No free" at bounding box center [700, 355] width 48 height 20
click at [704, 351] on span "No free" at bounding box center [700, 355] width 48 height 20
click at [694, 306] on span "free trial" at bounding box center [697, 304] width 54 height 20
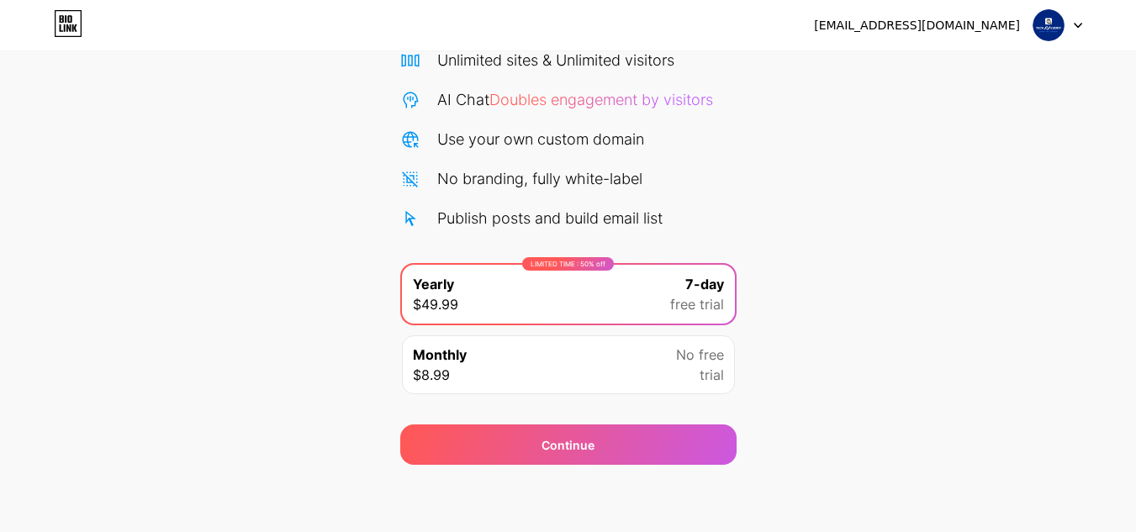
scroll to position [0, 0]
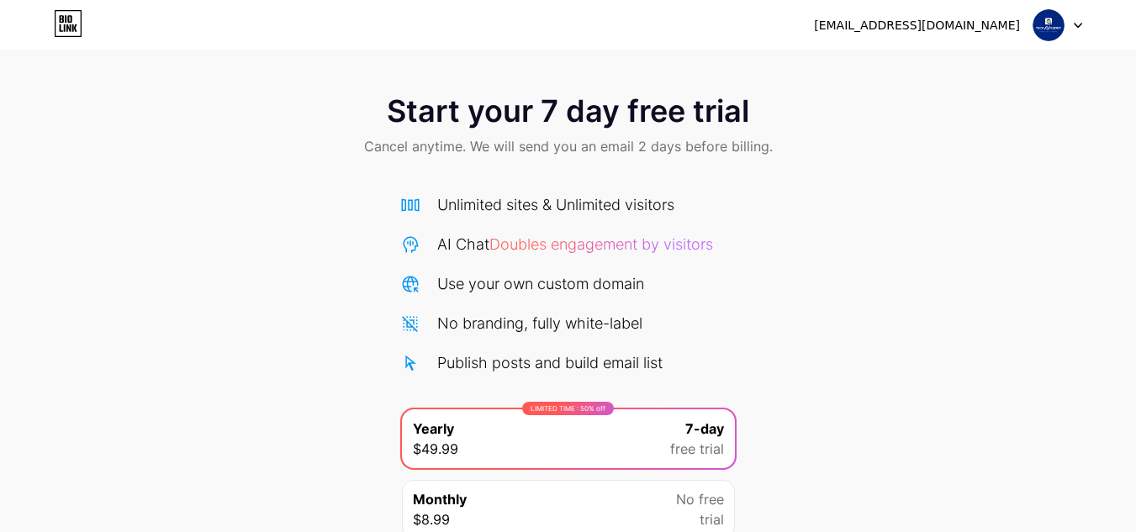
click at [65, 19] on icon at bounding box center [68, 23] width 29 height 27
click at [75, 24] on icon at bounding box center [68, 23] width 29 height 27
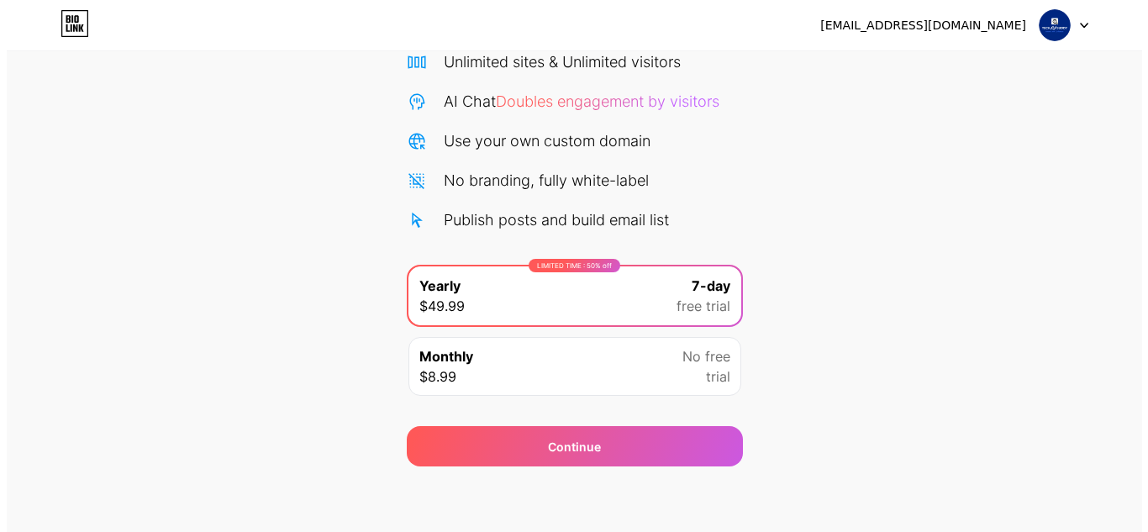
scroll to position [145, 0]
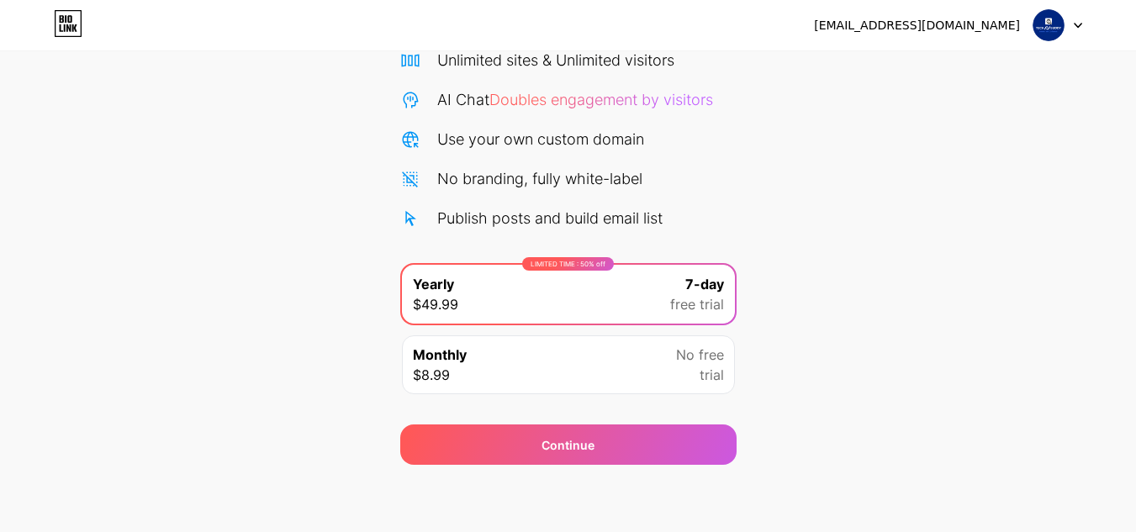
click at [686, 362] on span "No free" at bounding box center [700, 355] width 48 height 20
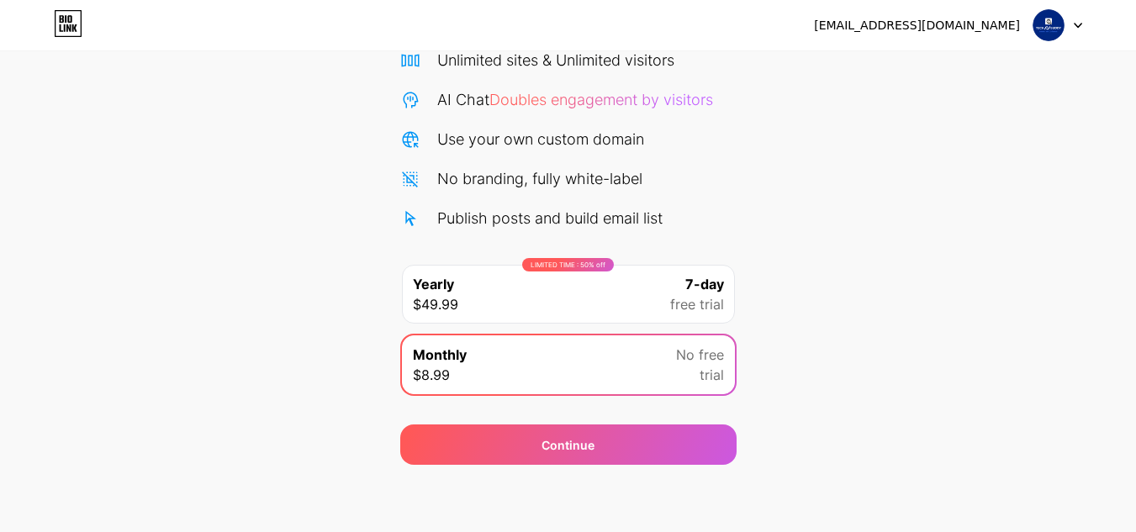
click at [704, 357] on span "No free" at bounding box center [700, 355] width 48 height 20
click at [706, 351] on span "No free" at bounding box center [700, 355] width 48 height 20
click at [706, 384] on span "trial" at bounding box center [711, 375] width 24 height 20
click at [688, 295] on span "free trial" at bounding box center [697, 304] width 54 height 20
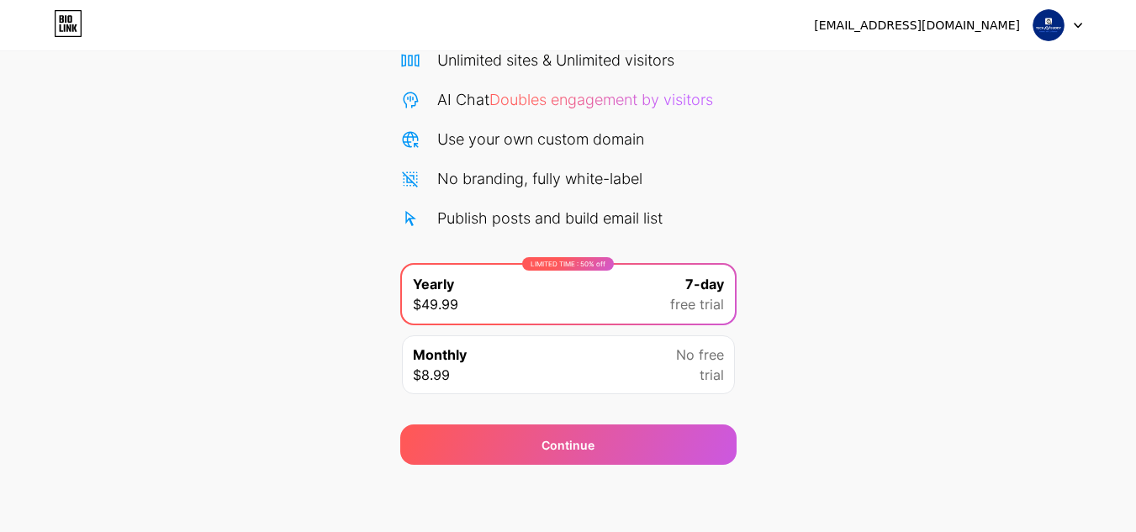
click at [687, 301] on span "free trial" at bounding box center [697, 304] width 54 height 20
click at [704, 305] on span "free trial" at bounding box center [697, 304] width 54 height 20
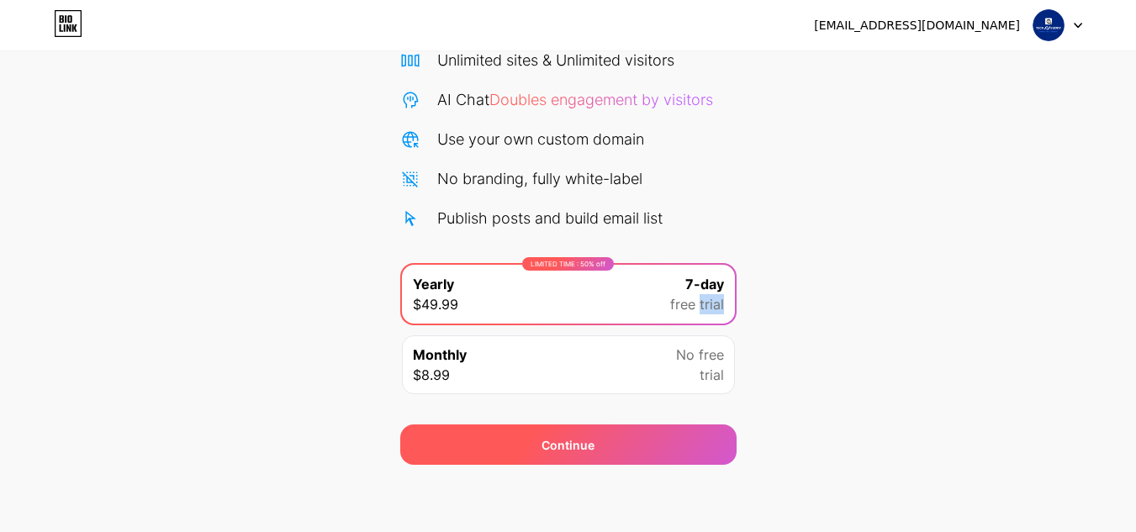
copy span "trial"
click at [592, 437] on div "Continue" at bounding box center [567, 445] width 53 height 18
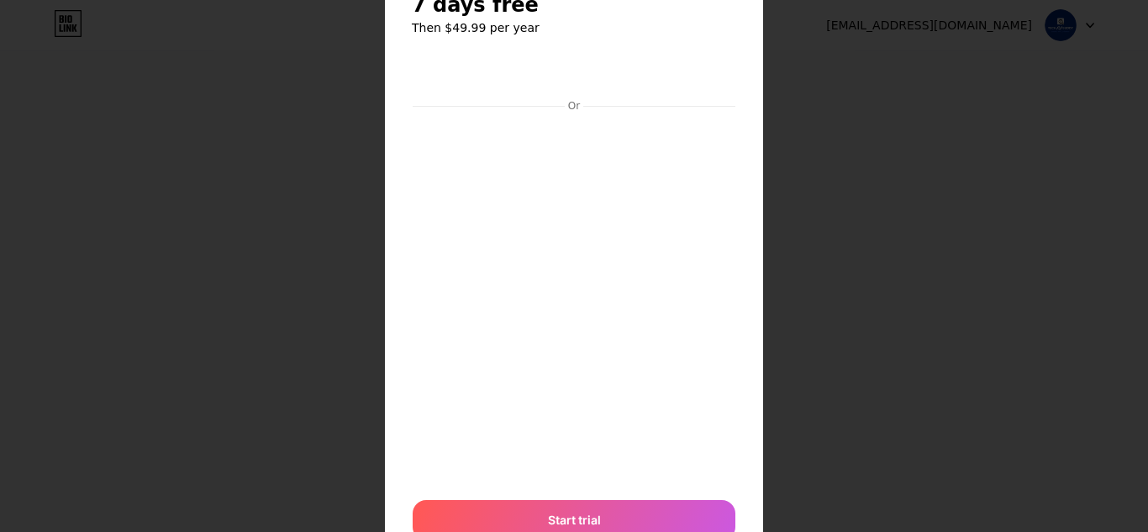
scroll to position [145, 0]
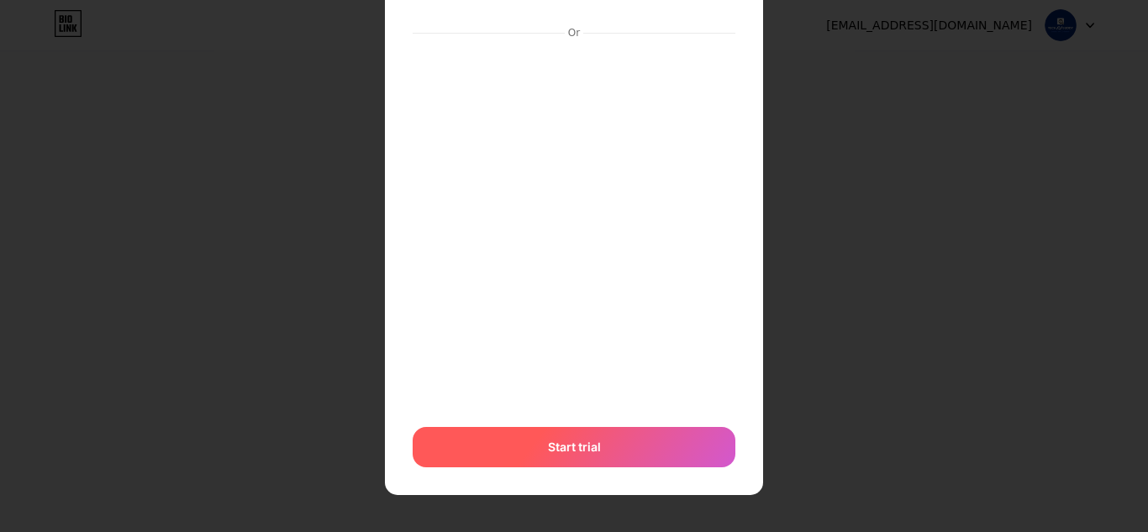
click at [591, 446] on span "Start trial" at bounding box center [574, 447] width 53 height 18
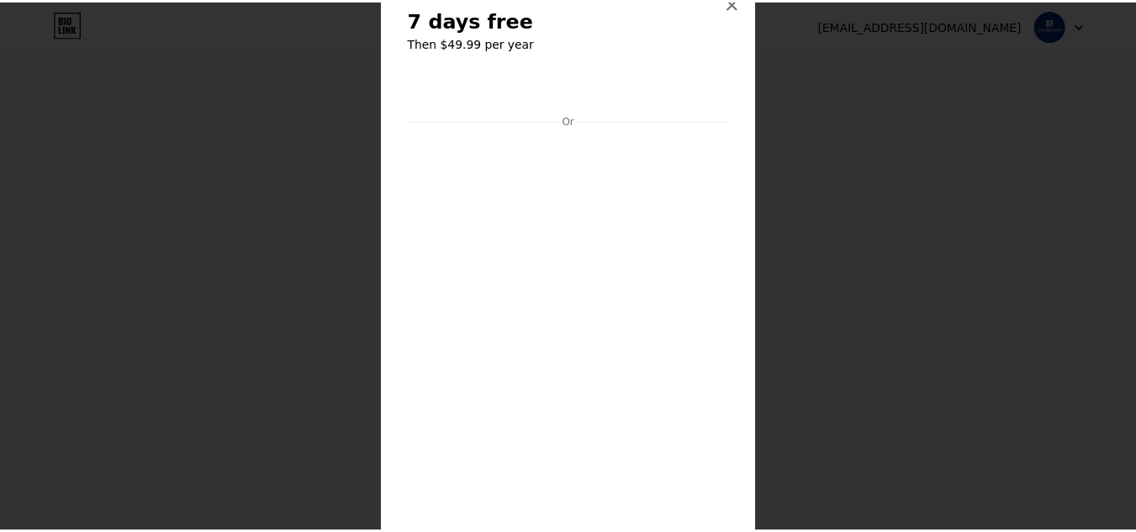
scroll to position [0, 0]
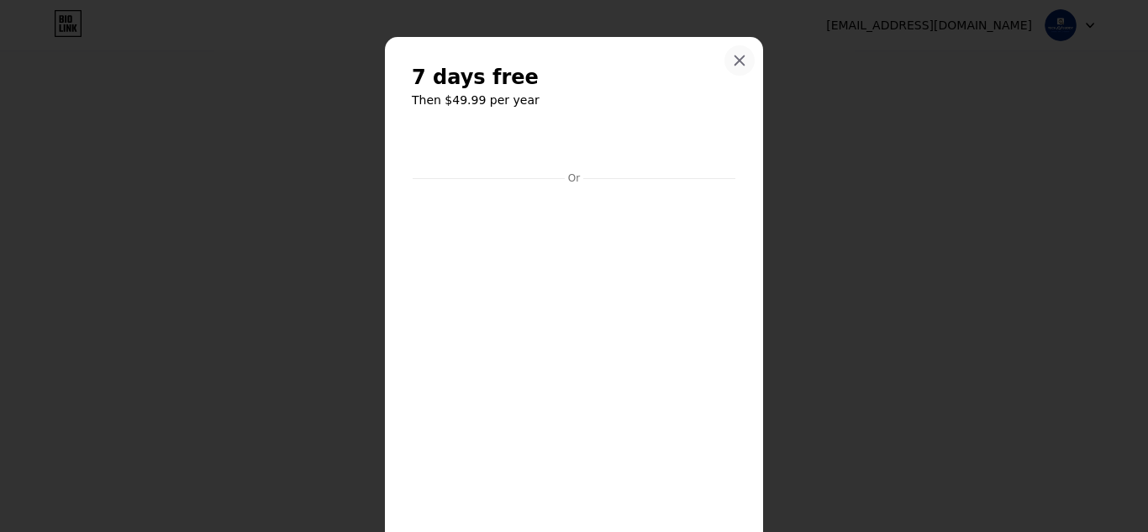
click at [725, 49] on div at bounding box center [740, 60] width 30 height 30
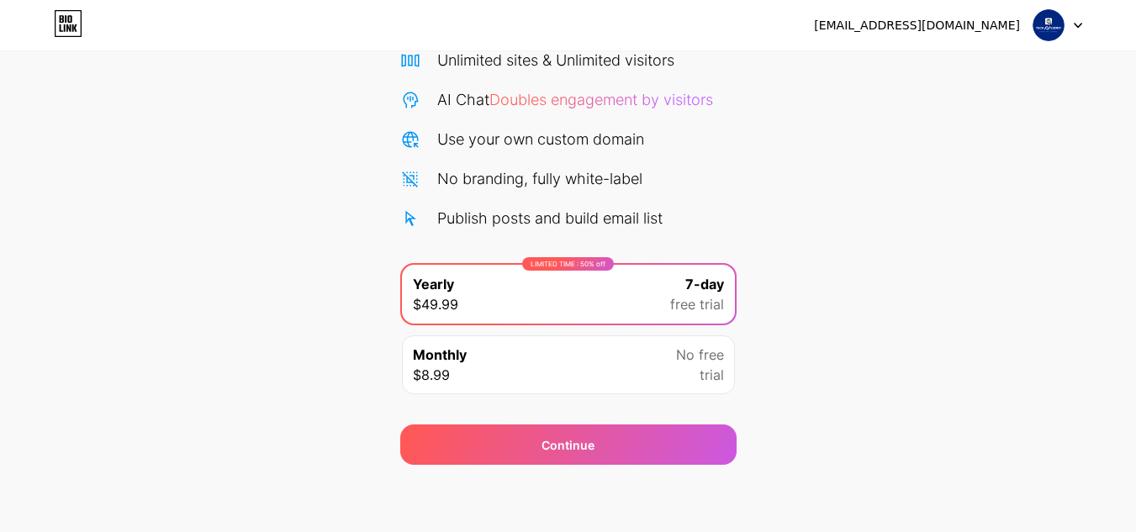
click at [66, 13] on icon at bounding box center [68, 23] width 29 height 27
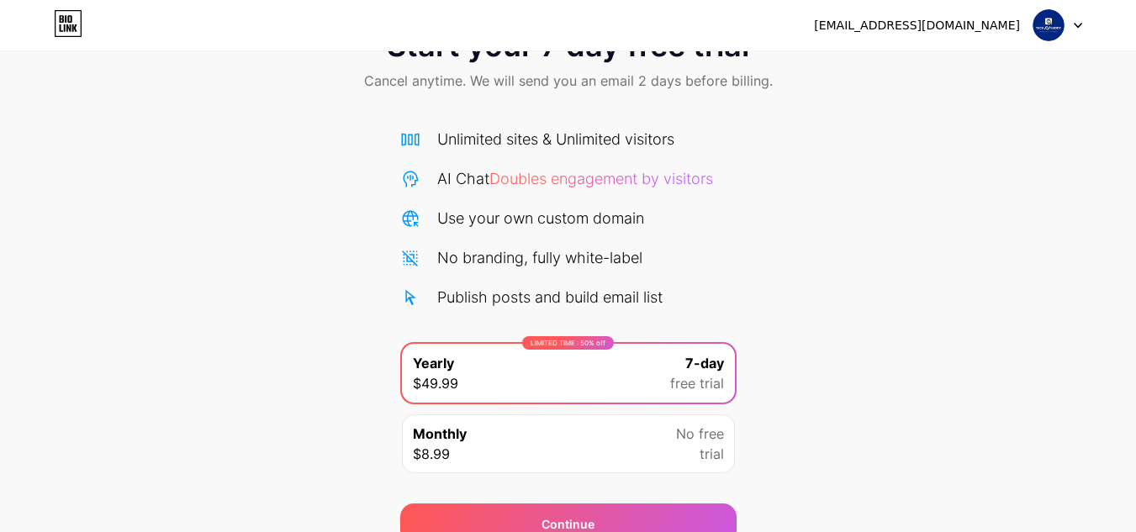
scroll to position [145, 0]
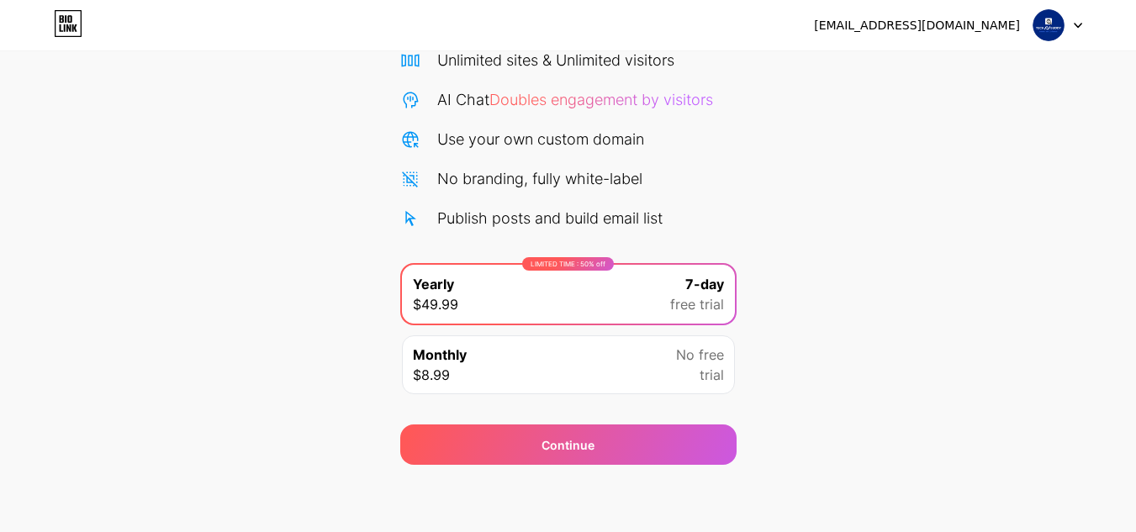
click at [1041, 28] on img at bounding box center [1048, 25] width 32 height 32
click at [1041, 27] on img at bounding box center [1048, 25] width 32 height 32
click at [1040, 29] on img at bounding box center [1048, 25] width 32 height 32
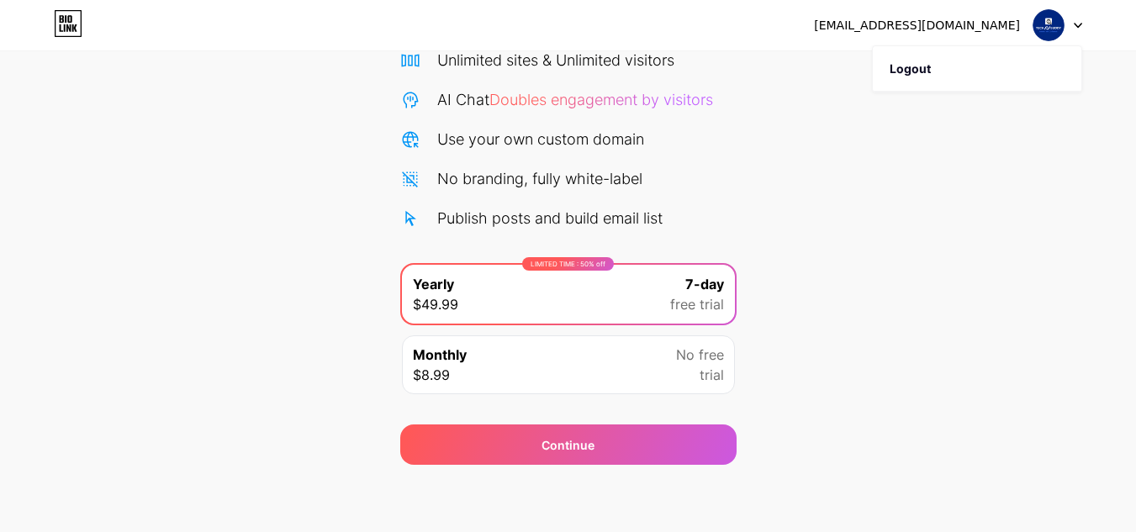
click at [1076, 25] on icon at bounding box center [1077, 26] width 7 height 4
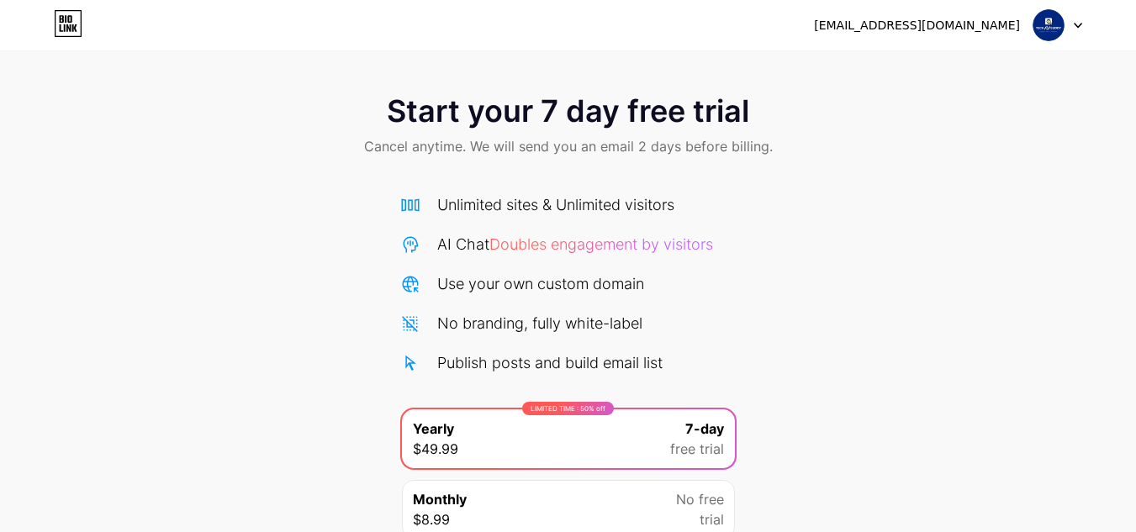
click at [1041, 29] on img at bounding box center [1048, 25] width 32 height 32
click at [1039, 25] on img at bounding box center [1048, 25] width 32 height 32
click at [1047, 29] on img at bounding box center [1048, 25] width 32 height 32
click at [60, 33] on icon at bounding box center [68, 23] width 29 height 27
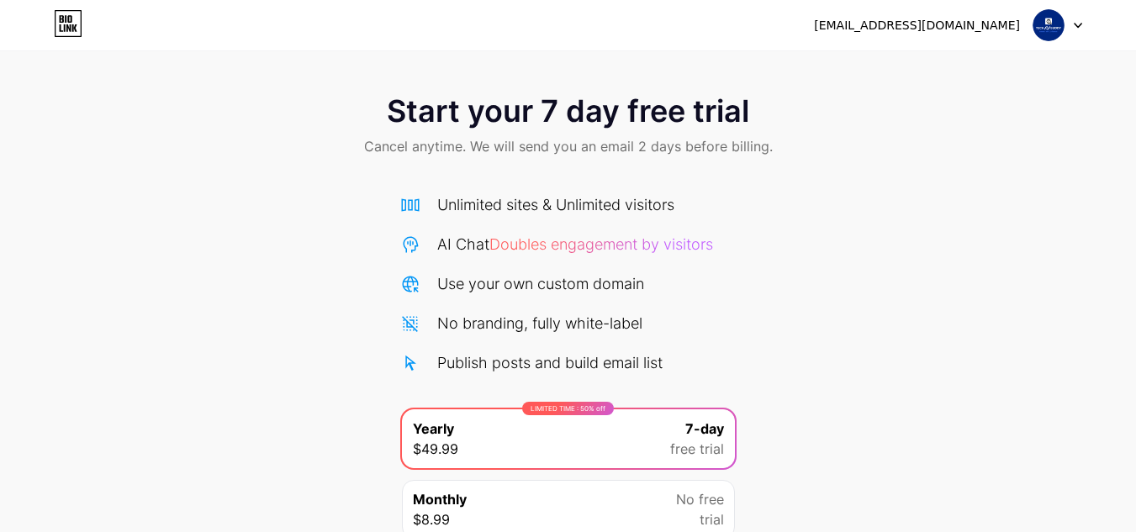
click at [60, 21] on icon at bounding box center [68, 23] width 29 height 27
click at [66, 18] on icon at bounding box center [66, 19] width 2 height 8
click at [75, 33] on icon at bounding box center [68, 23] width 29 height 27
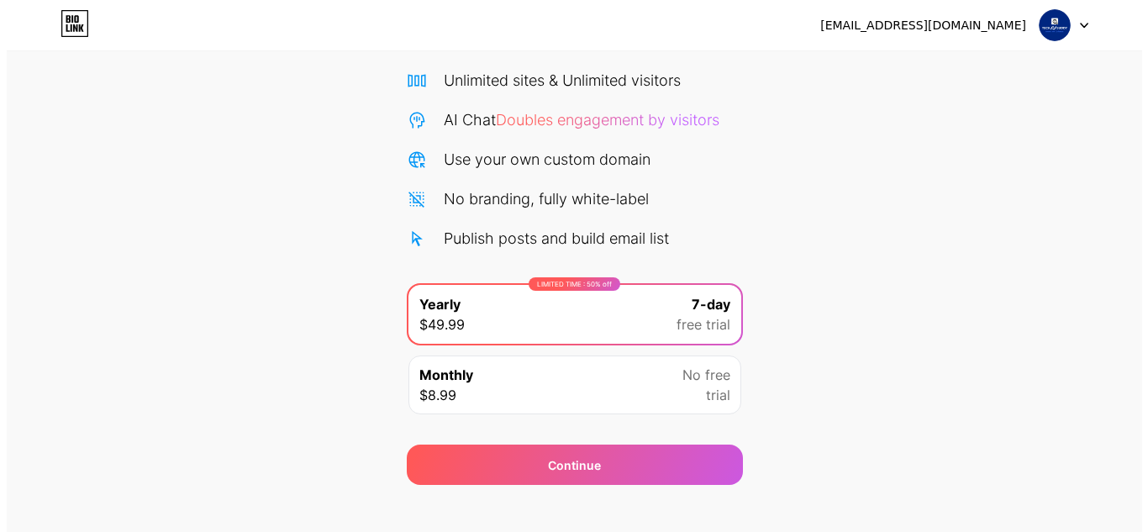
scroll to position [145, 0]
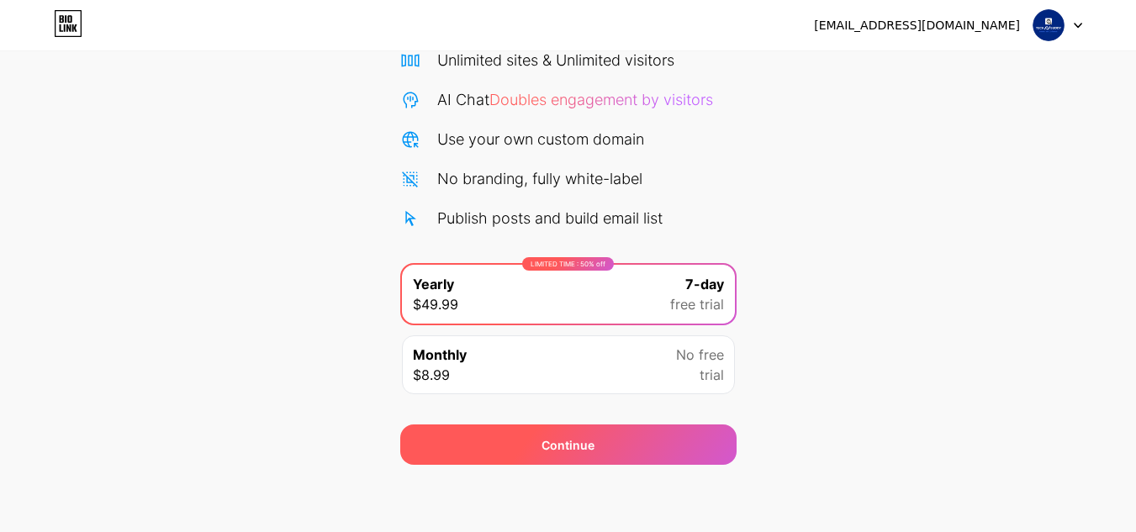
click at [477, 459] on div "Continue" at bounding box center [568, 444] width 336 height 40
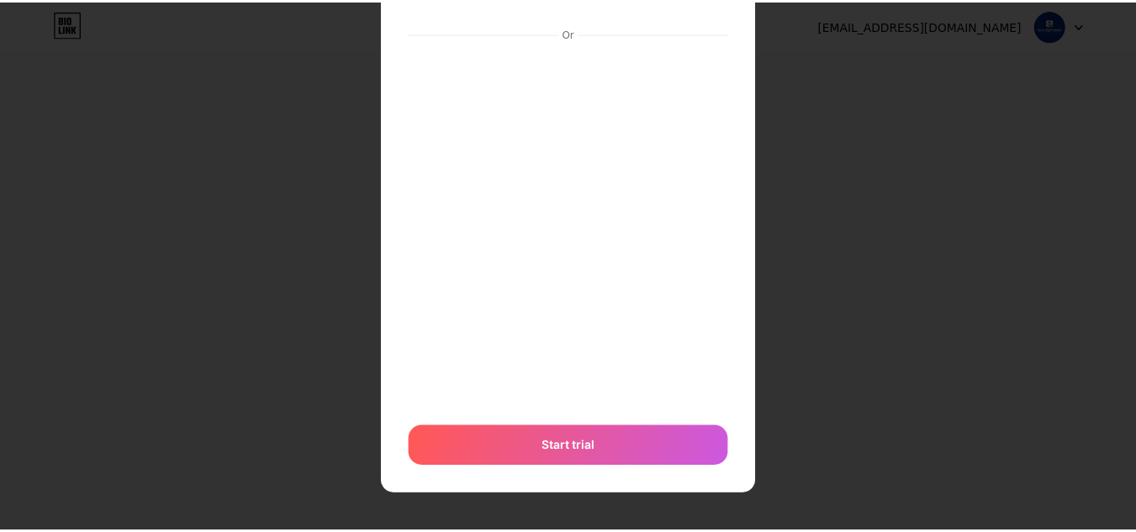
scroll to position [0, 0]
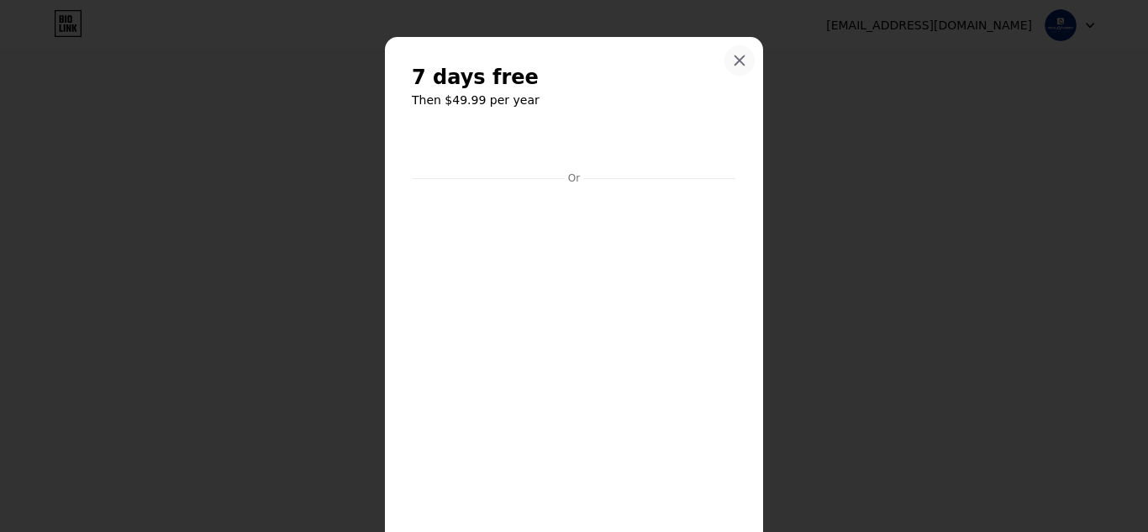
click at [733, 65] on icon at bounding box center [739, 60] width 13 height 13
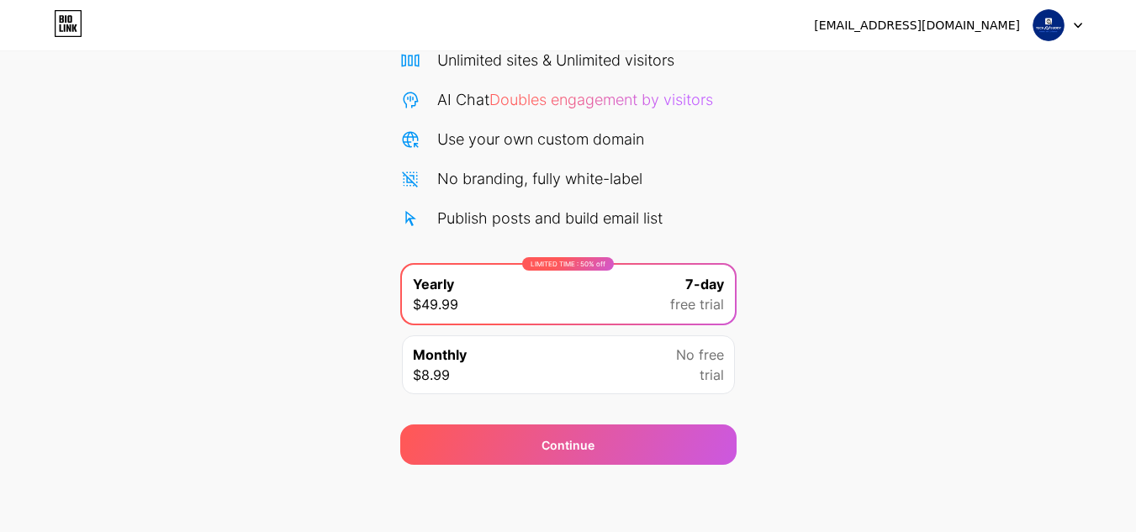
click at [70, 16] on icon at bounding box center [69, 19] width 4 height 8
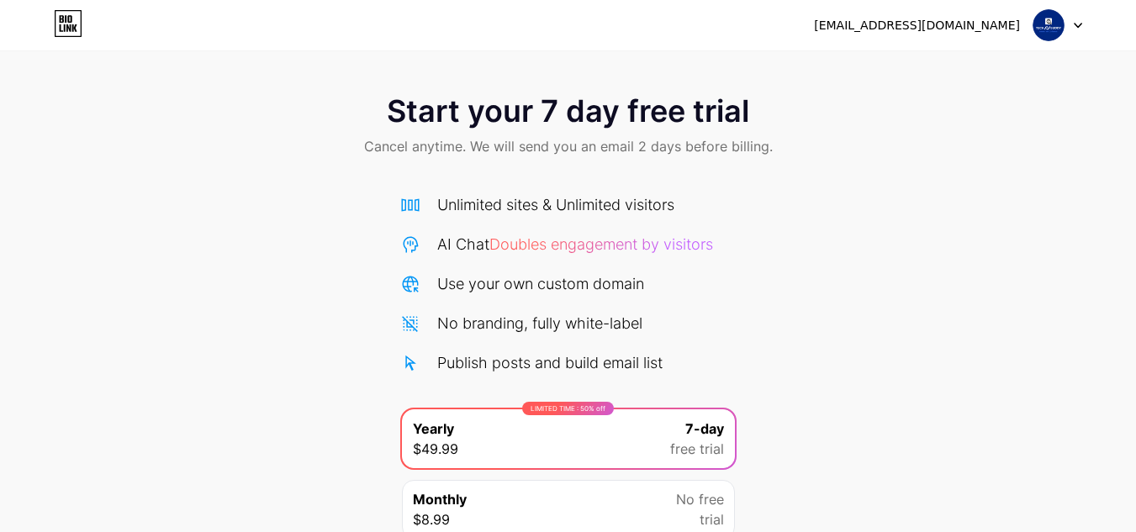
click at [1034, 28] on img at bounding box center [1048, 25] width 32 height 32
click at [1038, 20] on img at bounding box center [1048, 25] width 32 height 32
click at [1051, 24] on img at bounding box center [1048, 25] width 32 height 32
click at [973, 187] on div "Start your 7 day free trial Cancel anytime. We will send you an email 2 days be…" at bounding box center [568, 343] width 1136 height 532
click at [1031, 28] on div "[EMAIL_ADDRESS][DOMAIN_NAME]" at bounding box center [948, 25] width 268 height 30
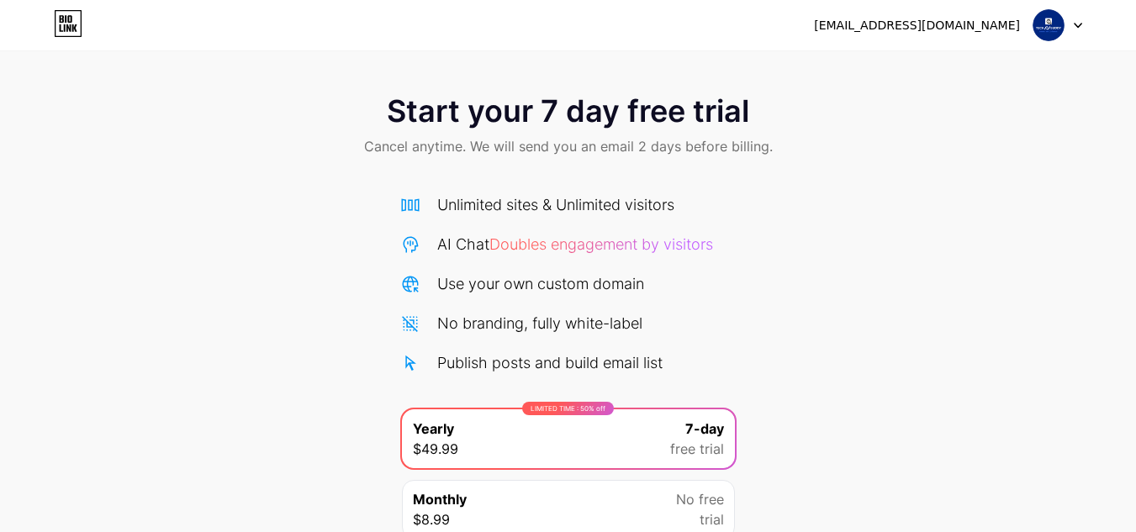
click at [1036, 26] on img at bounding box center [1048, 25] width 32 height 32
click at [1039, 26] on img at bounding box center [1048, 25] width 32 height 32
click at [1039, 25] on img at bounding box center [1048, 25] width 32 height 32
click at [1038, 25] on img at bounding box center [1048, 25] width 32 height 32
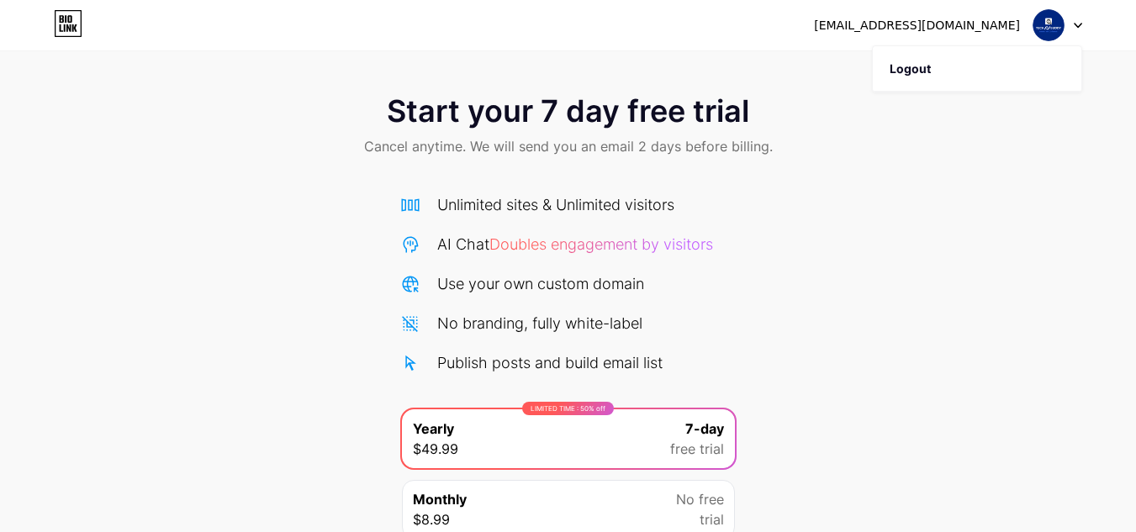
click at [1036, 24] on img at bounding box center [1048, 25] width 32 height 32
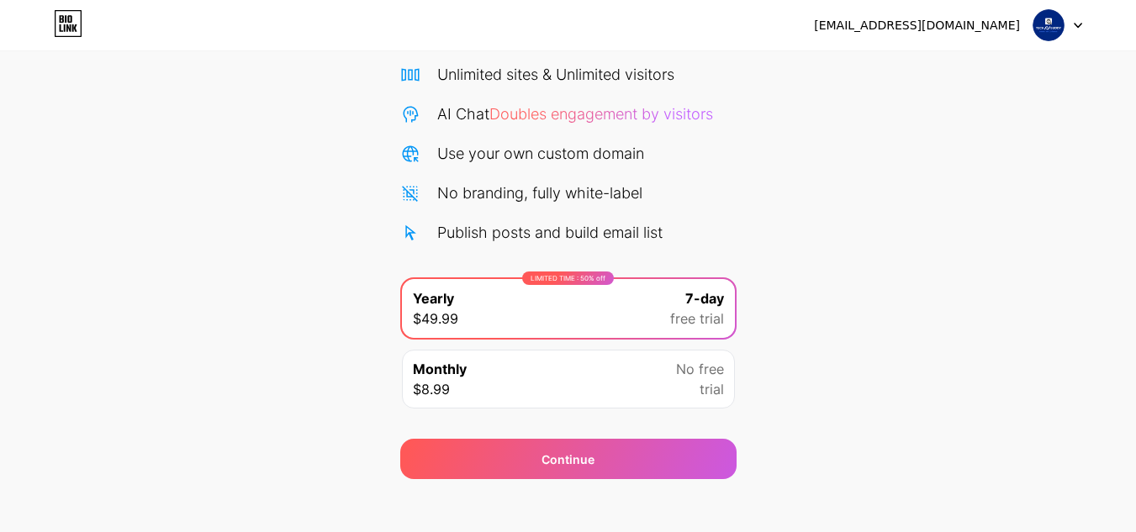
scroll to position [145, 0]
